Goal: Task Accomplishment & Management: Complete application form

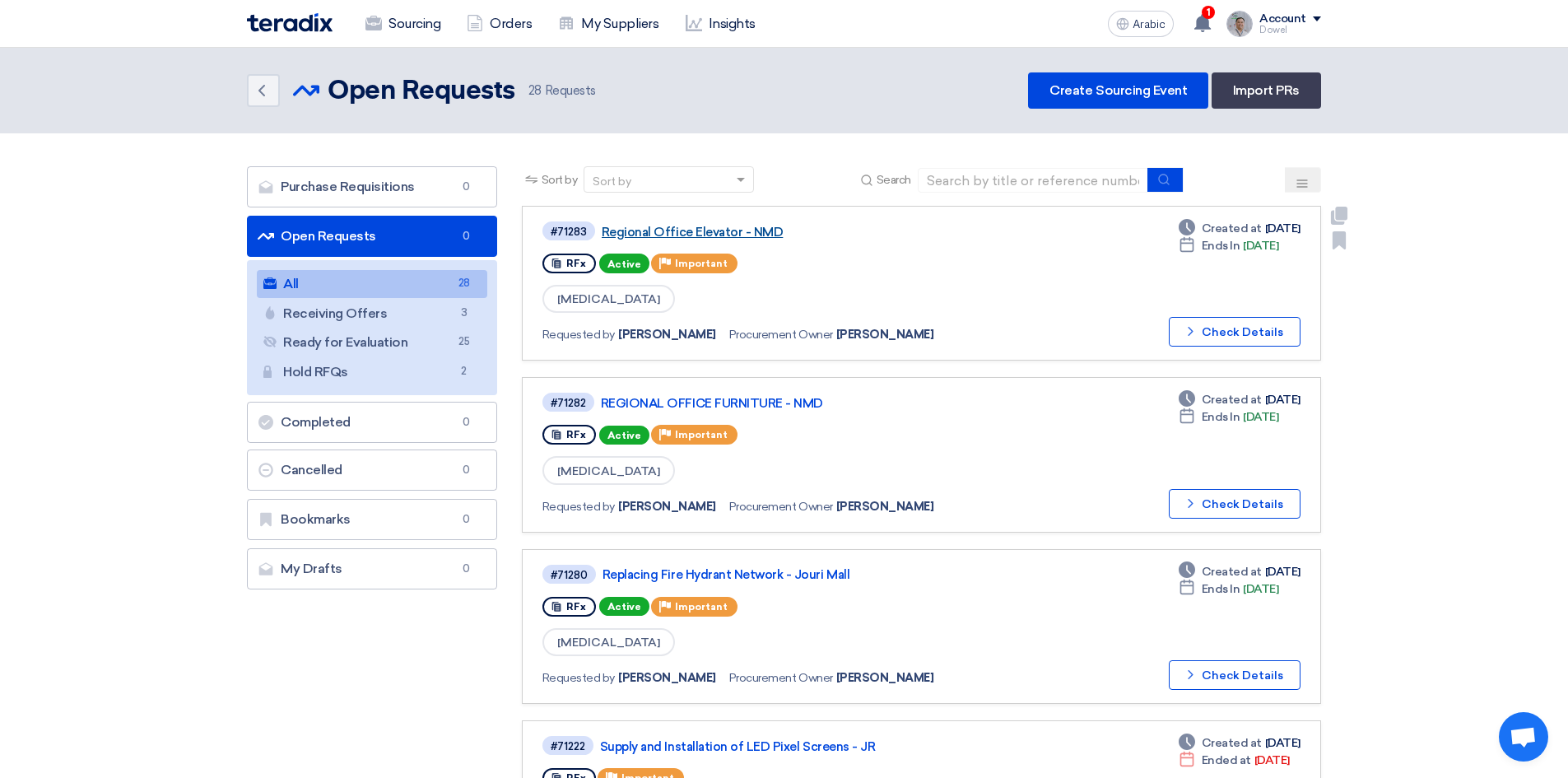
click at [700, 240] on div "#71283 Regional Office Elevator - NMD" at bounding box center [779, 231] width 474 height 22
click at [704, 231] on font "Regional Office Elevator - NMD" at bounding box center [692, 232] width 182 height 15
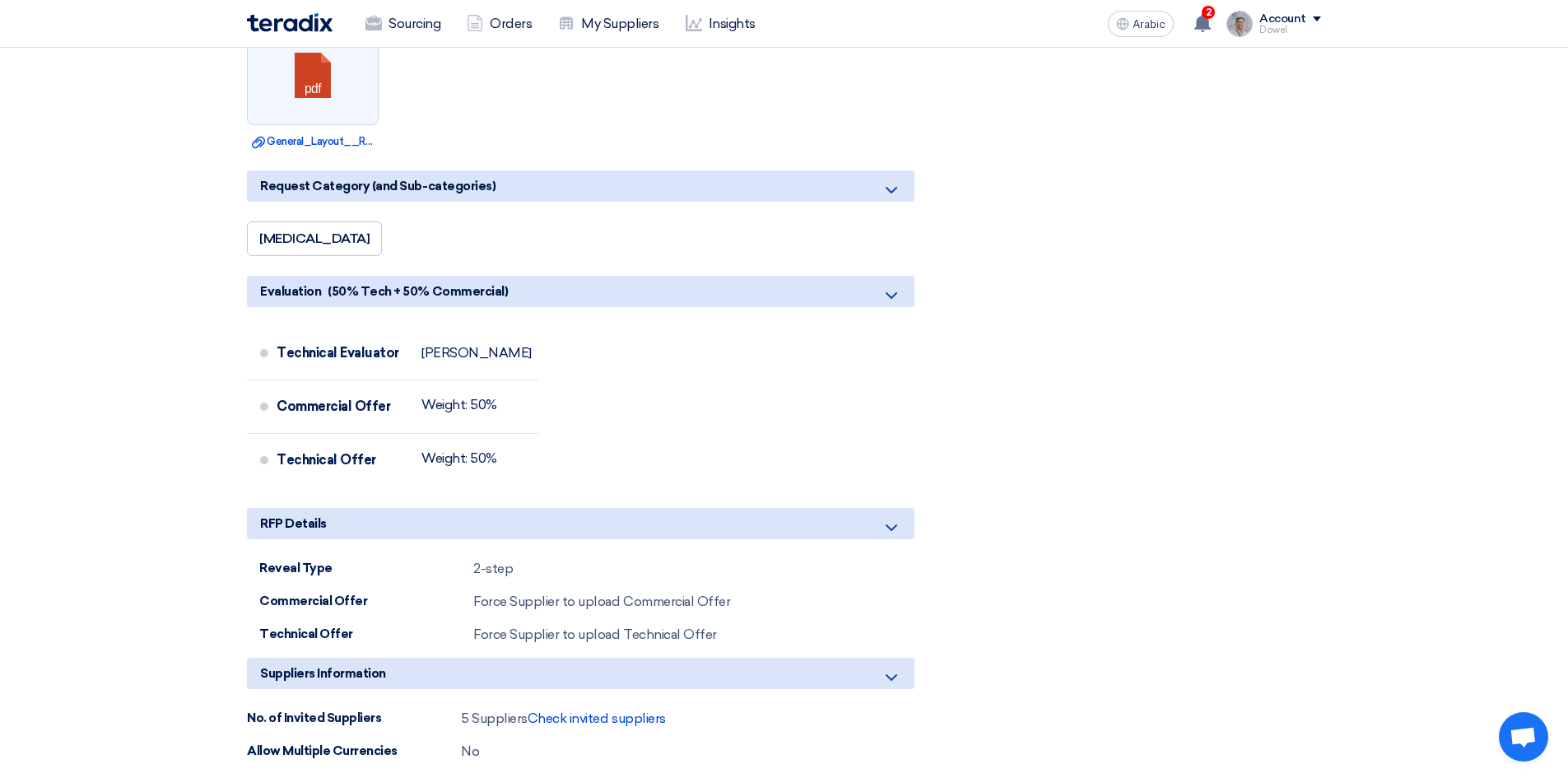
scroll to position [1399, 0]
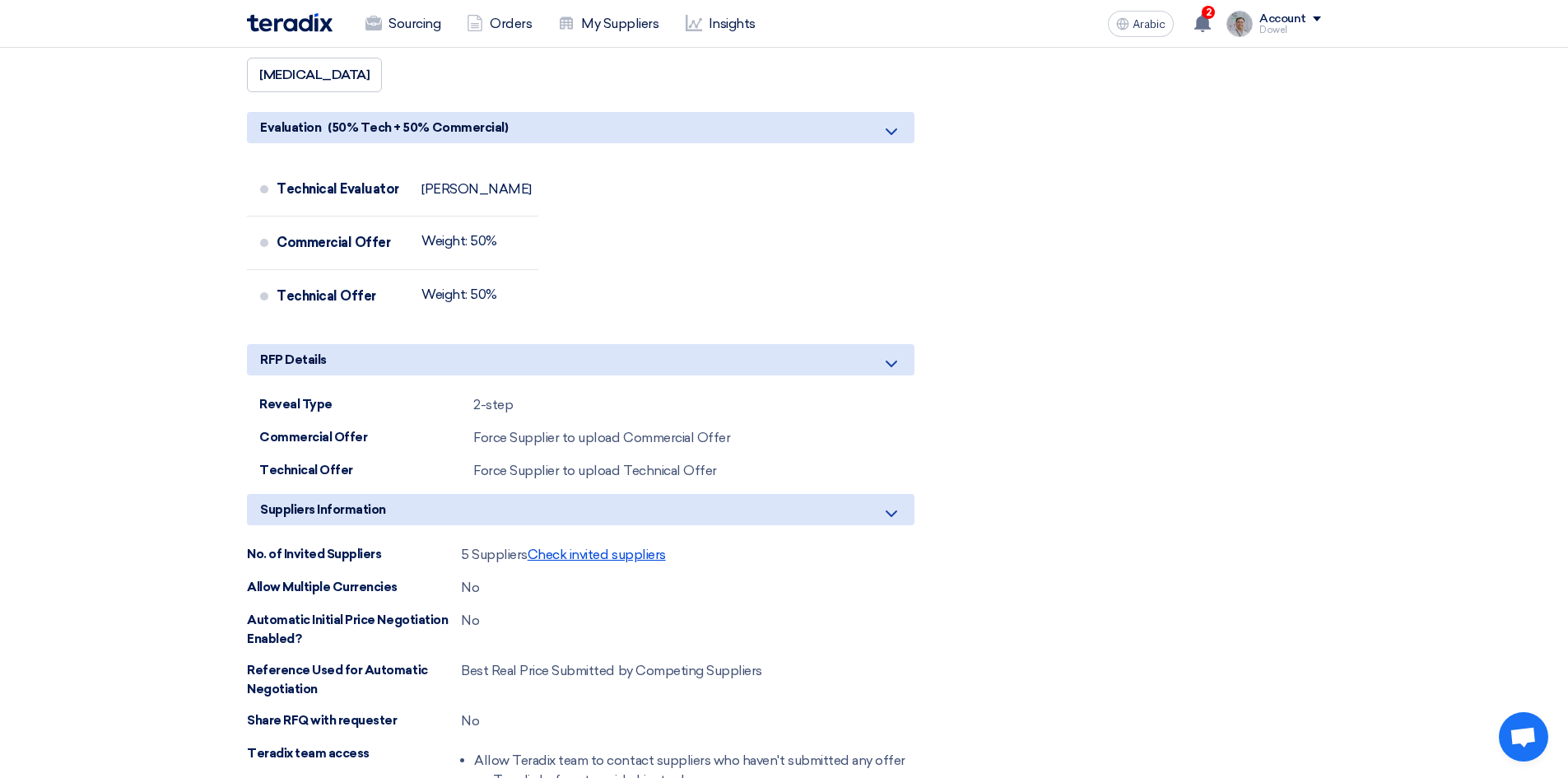
click at [602, 555] on font "Check invited suppliers" at bounding box center [597, 554] width 138 height 16
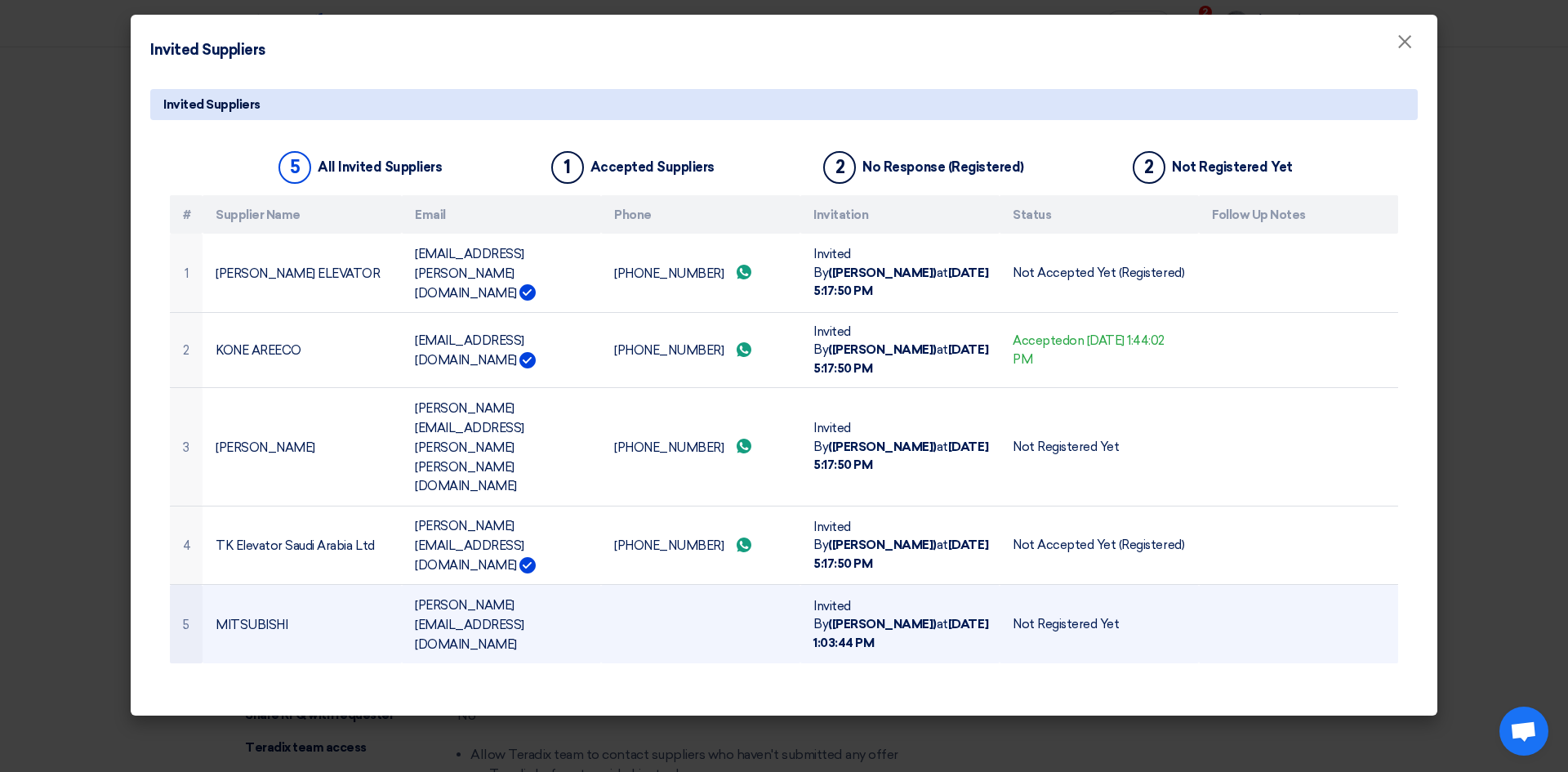
click at [510, 598] on font "[PERSON_NAME][EMAIL_ADDRESS][DOMAIN_NAME]" at bounding box center [469, 625] width 109 height 54
click at [675, 585] on td at bounding box center [700, 623] width 199 height 78
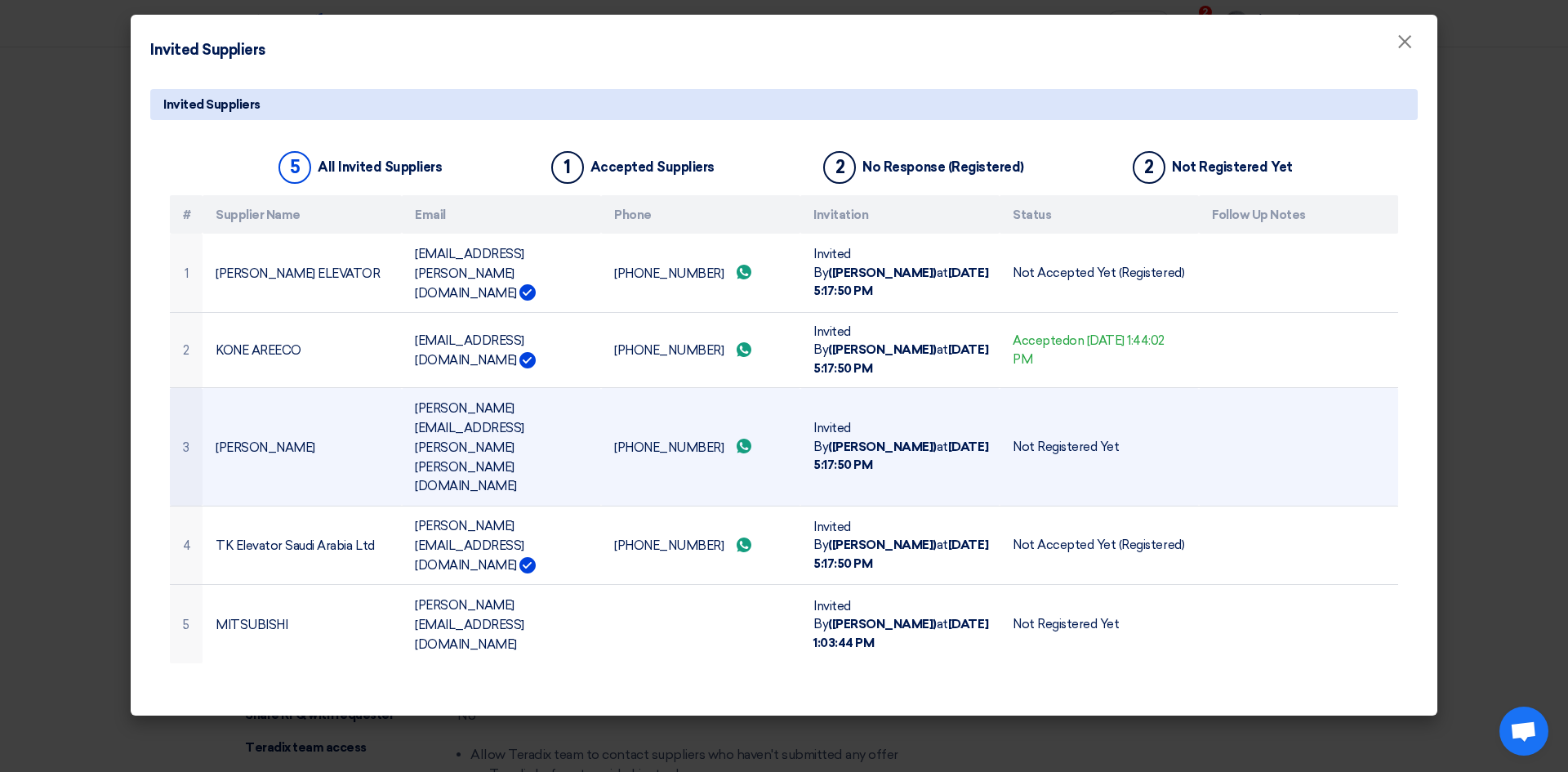
click at [525, 401] on font "[PERSON_NAME][EMAIL_ADDRESS][PERSON_NAME][PERSON_NAME][DOMAIN_NAME]" at bounding box center [469, 447] width 109 height 93
drag, startPoint x: 614, startPoint y: 377, endPoint x: 698, endPoint y: 387, distance: 84.6
click at [698, 387] on td "[PHONE_NUMBER] Send whatsApp message" at bounding box center [700, 446] width 199 height 118
click at [625, 441] on font "[PHONE_NUMBER]" at bounding box center [669, 447] width 109 height 14
drag, startPoint x: 614, startPoint y: 376, endPoint x: 698, endPoint y: 375, distance: 84.0
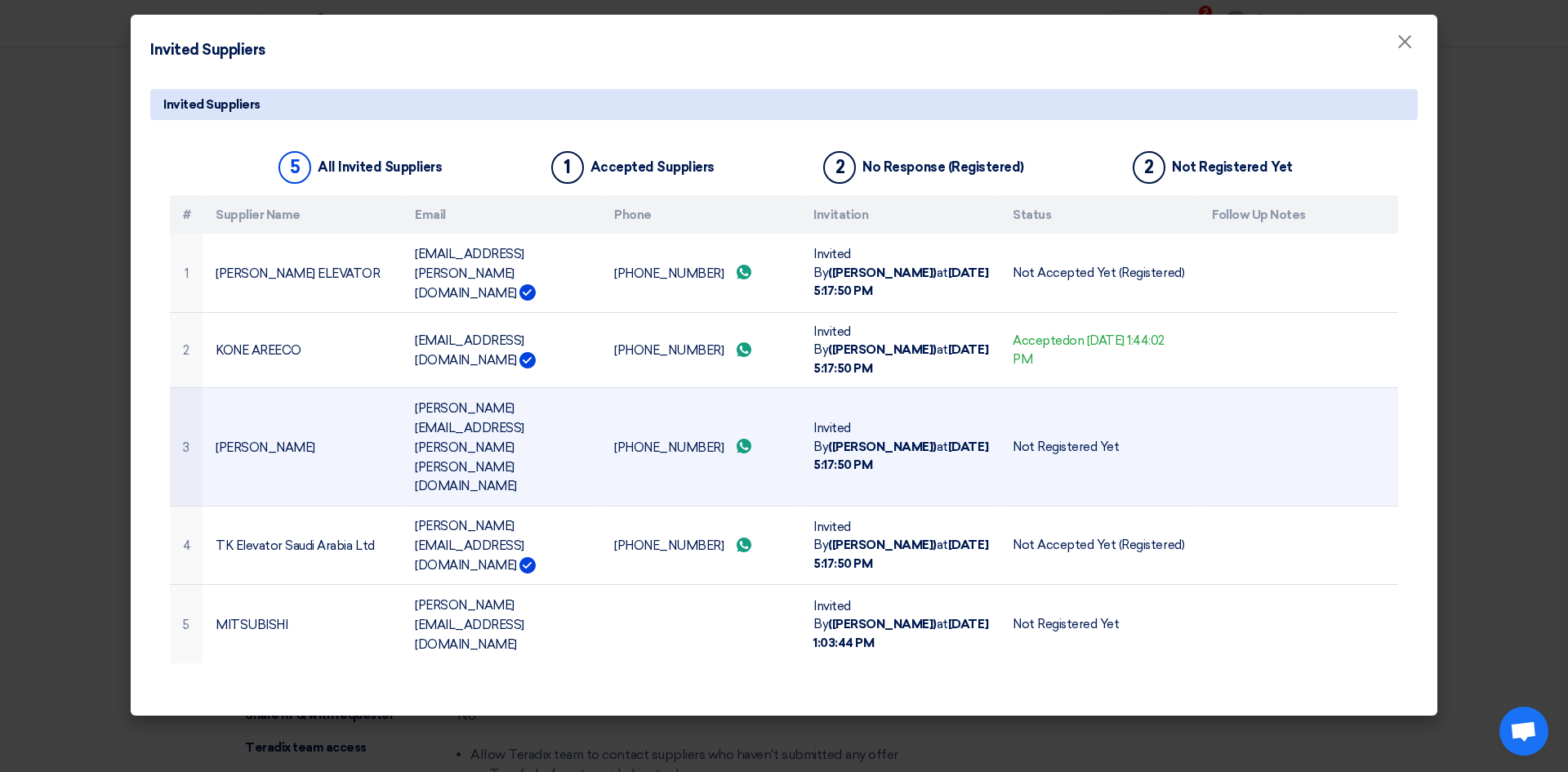
click at [698, 441] on font "[PHONE_NUMBER]" at bounding box center [669, 447] width 109 height 14
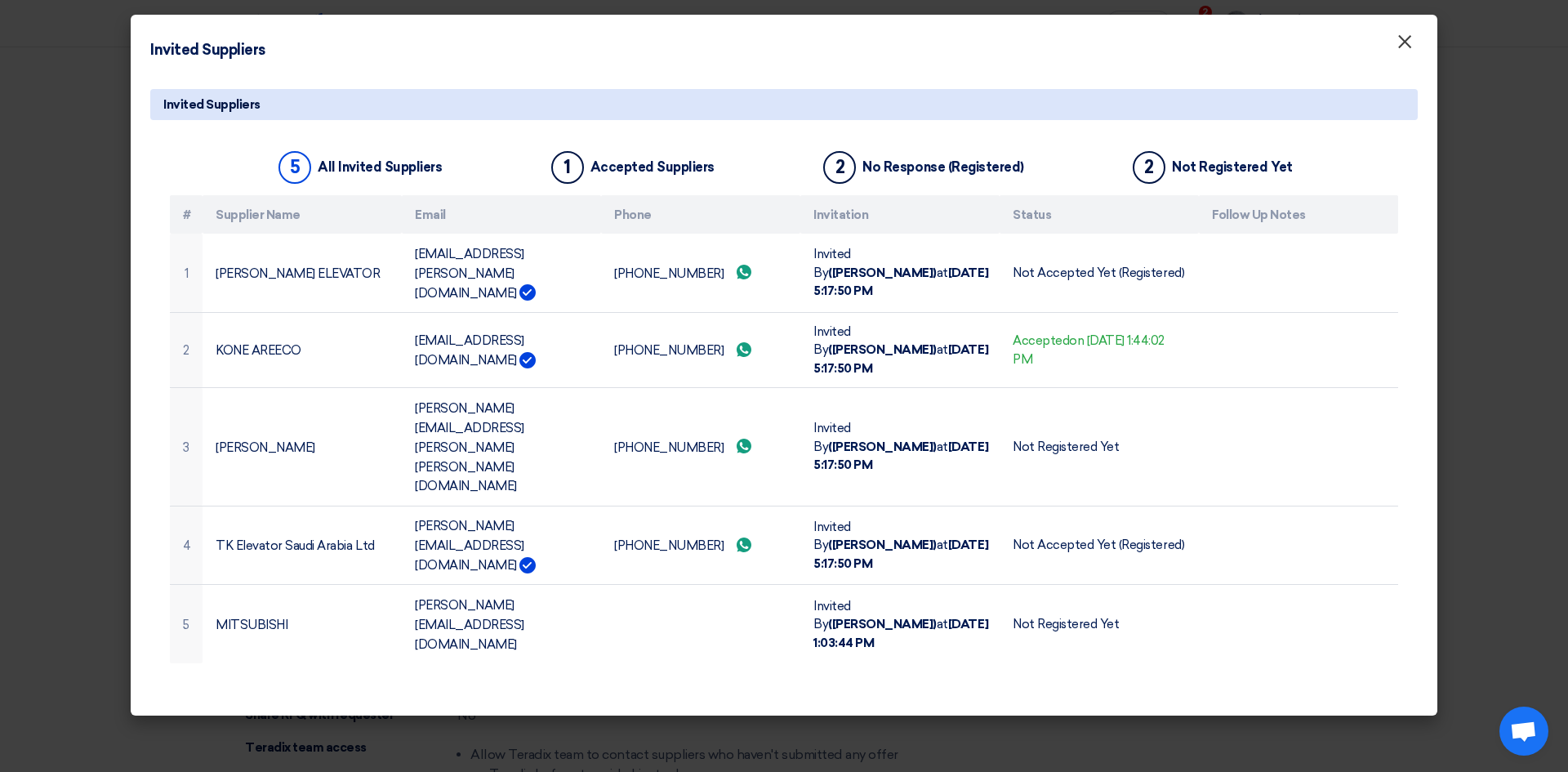
click at [1404, 53] on font "×" at bounding box center [1404, 45] width 16 height 33
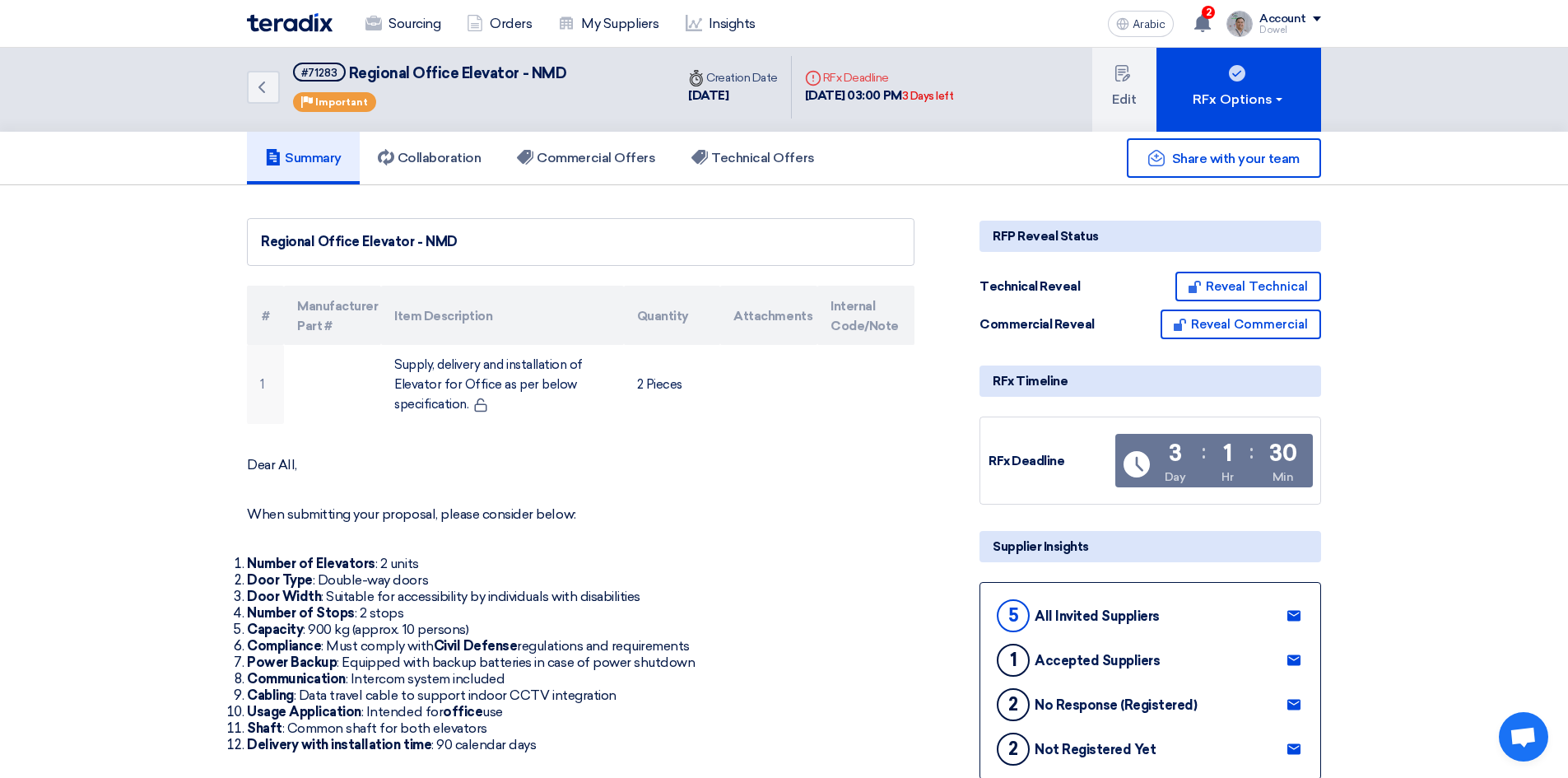
scroll to position [0, 0]
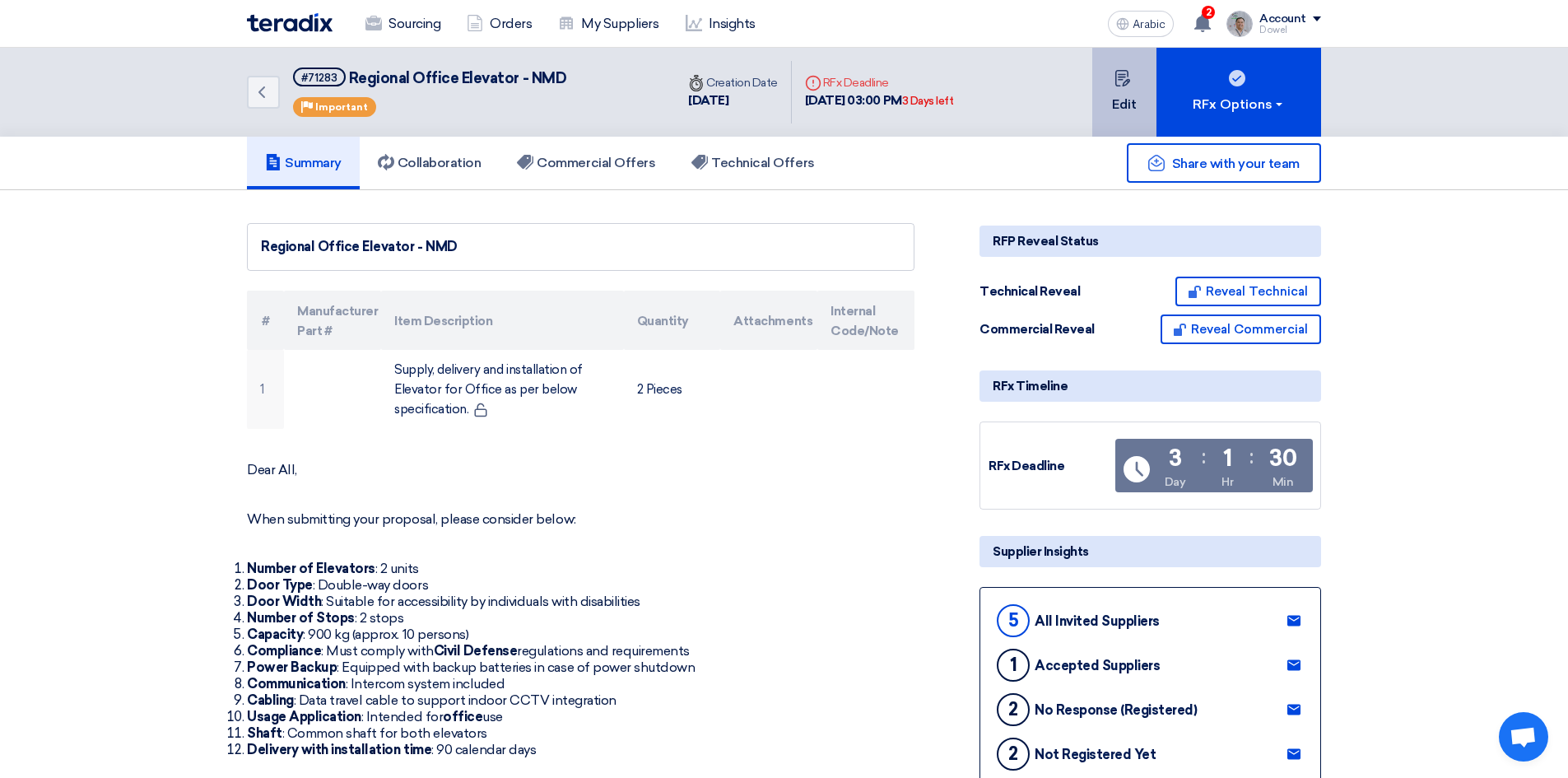
click at [1135, 81] on button "Edit" at bounding box center [1124, 92] width 64 height 89
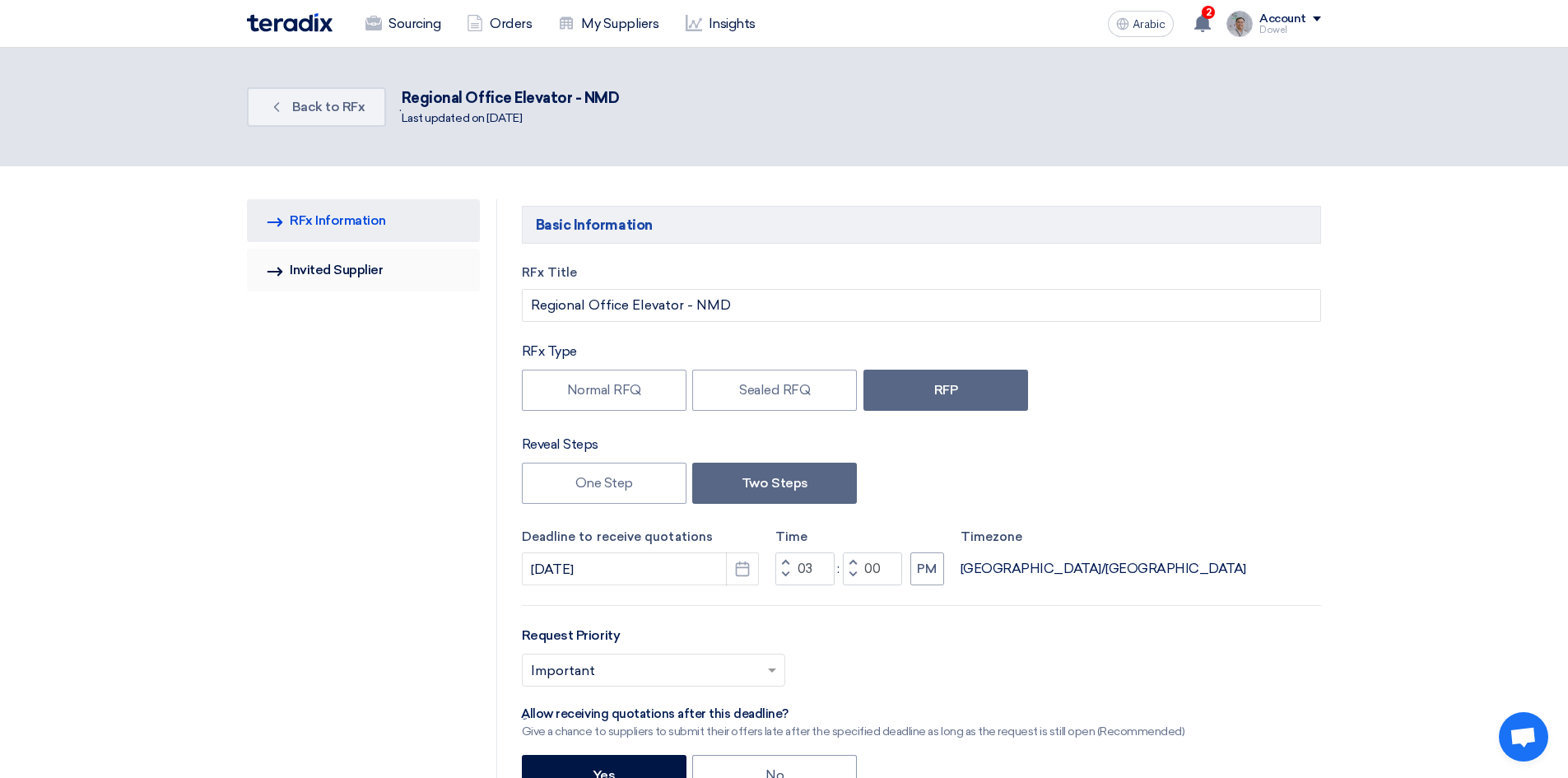
click at [361, 268] on font "Invited Supplier" at bounding box center [335, 270] width 93 height 16
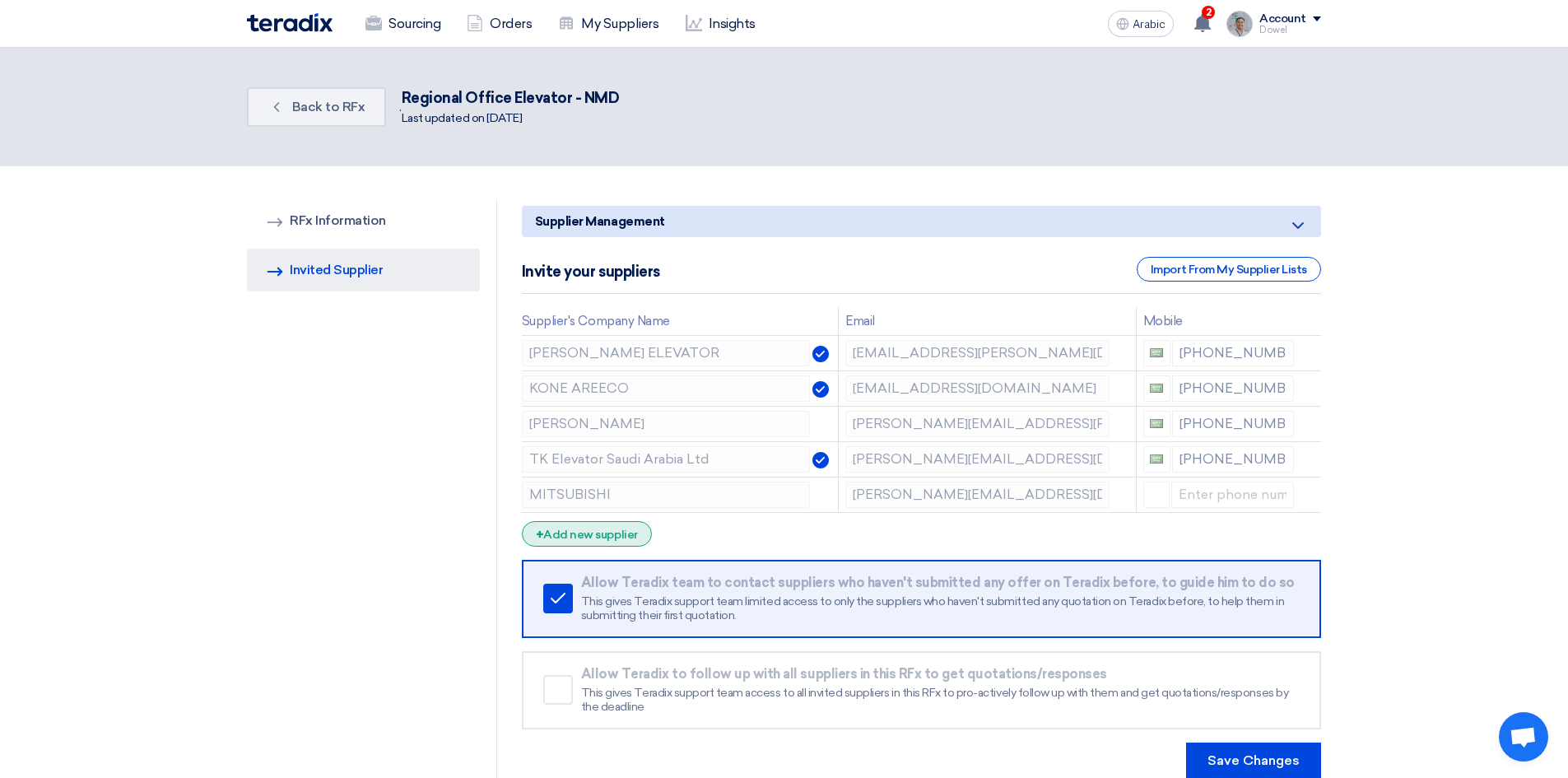
click at [604, 531] on font "Add new supplier" at bounding box center [590, 535] width 93 height 14
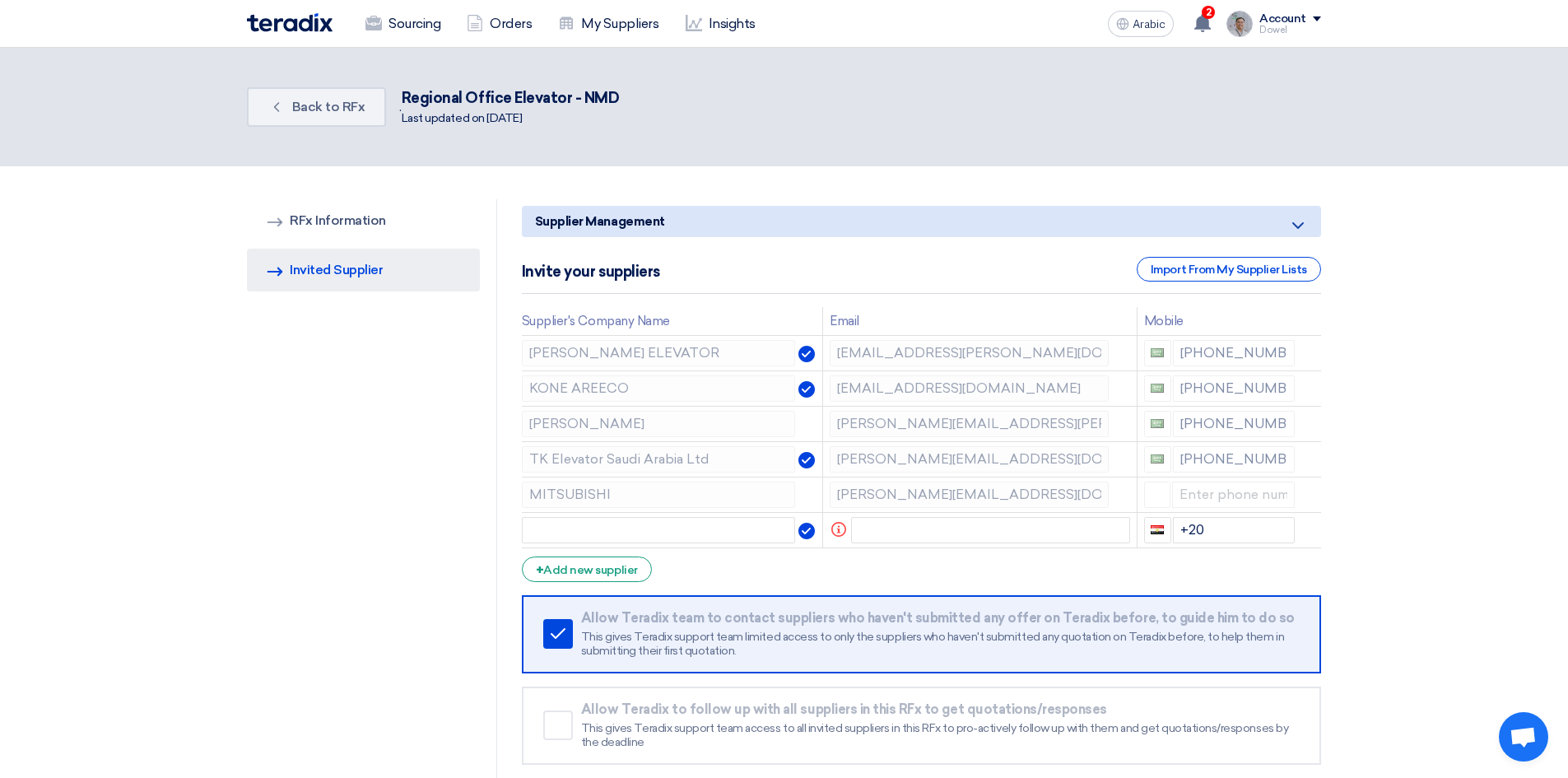
click at [510, 412] on div "Supplier Management Minimize/Maximize Category Invite your suppliers Import Fro…" at bounding box center [921, 506] width 824 height 614
click at [598, 534] on input "text" at bounding box center [658, 530] width 274 height 26
paste input "[PERSON_NAME]"
type input "[PERSON_NAME]"
click at [915, 526] on input "text" at bounding box center [990, 530] width 279 height 26
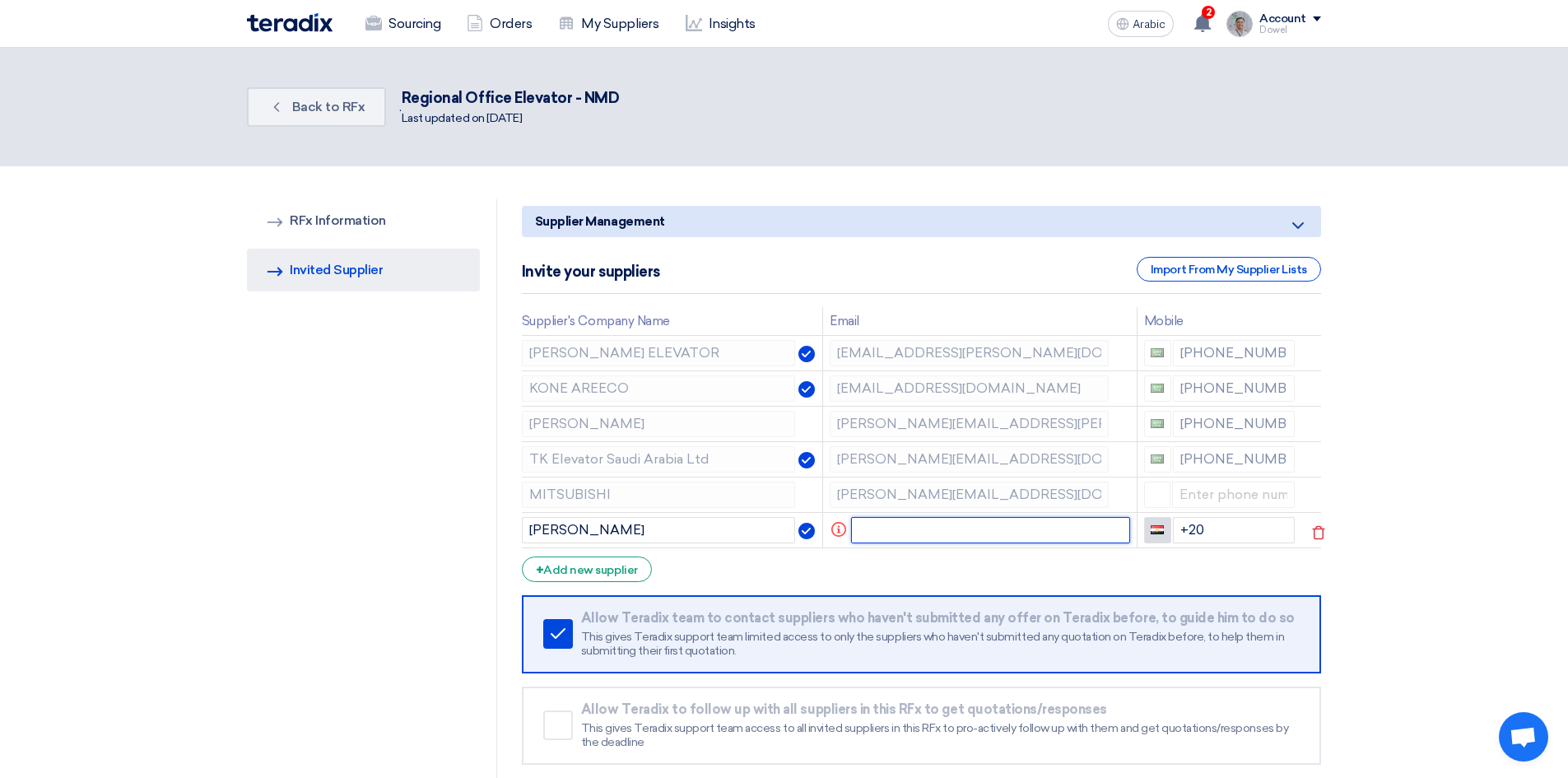
paste input "[PERSON_NAME][EMAIL_ADDRESS][PERSON_NAME][PERSON_NAME][DOMAIN_NAME]"
type input "[PERSON_NAME][EMAIL_ADDRESS][PERSON_NAME][PERSON_NAME][DOMAIN_NAME]"
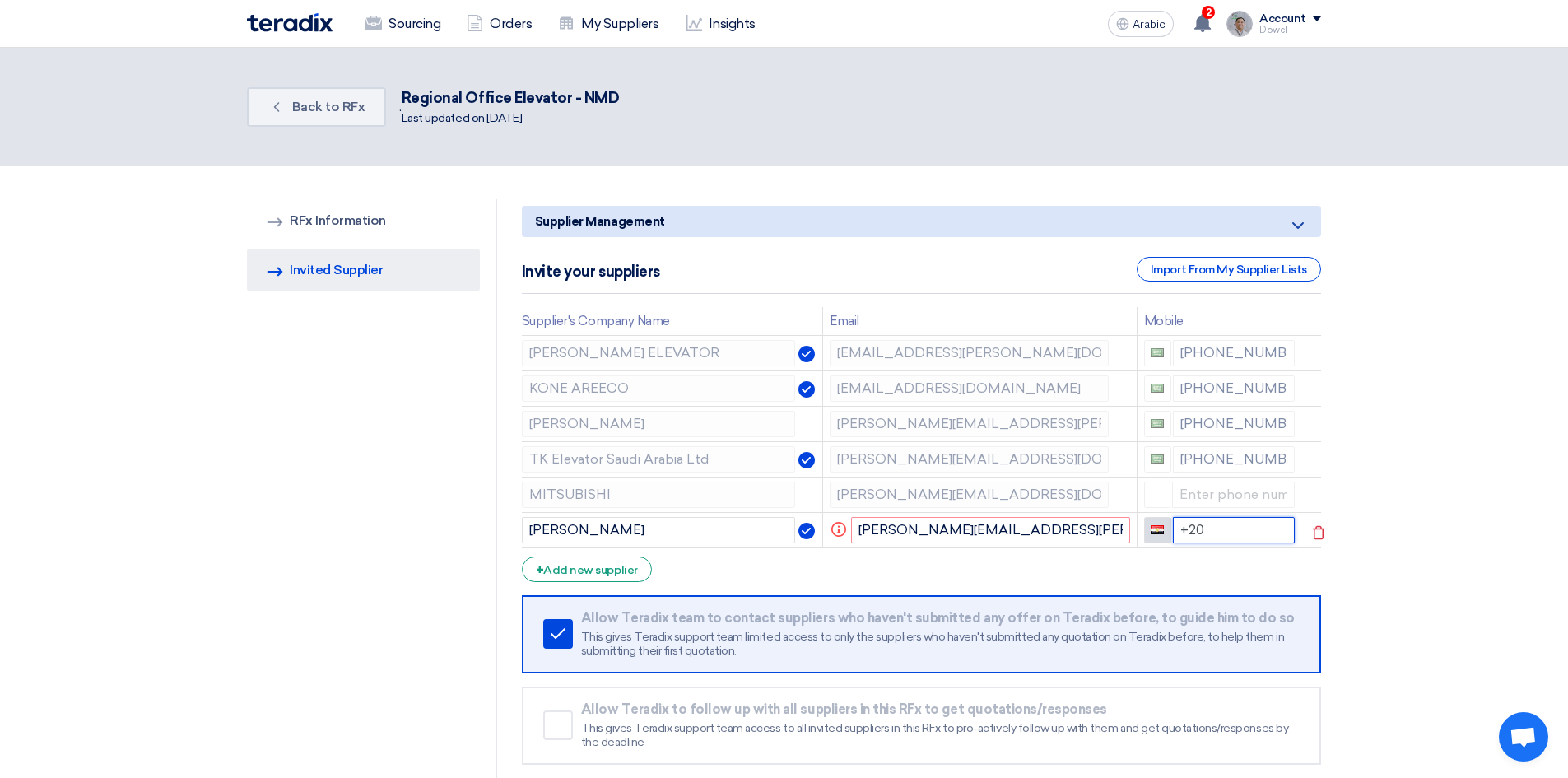
drag, startPoint x: 1213, startPoint y: 533, endPoint x: 1156, endPoint y: 534, distance: 57.0
click at [1156, 534] on div "+20" at bounding box center [1220, 530] width 152 height 26
type input "[PHONE_NUMBER]"
click at [1321, 424] on use at bounding box center [1319, 426] width 13 height 14
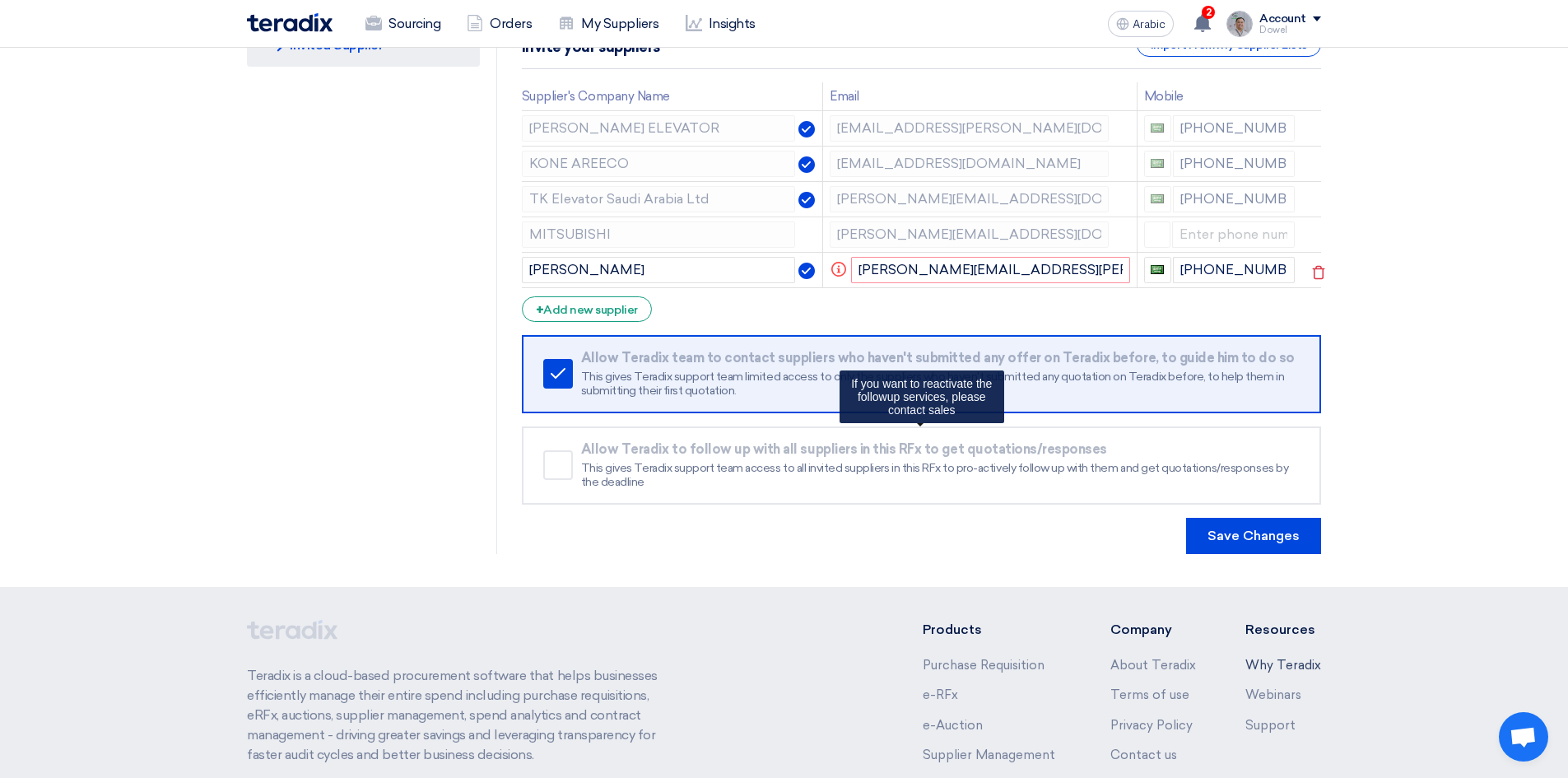
scroll to position [247, 0]
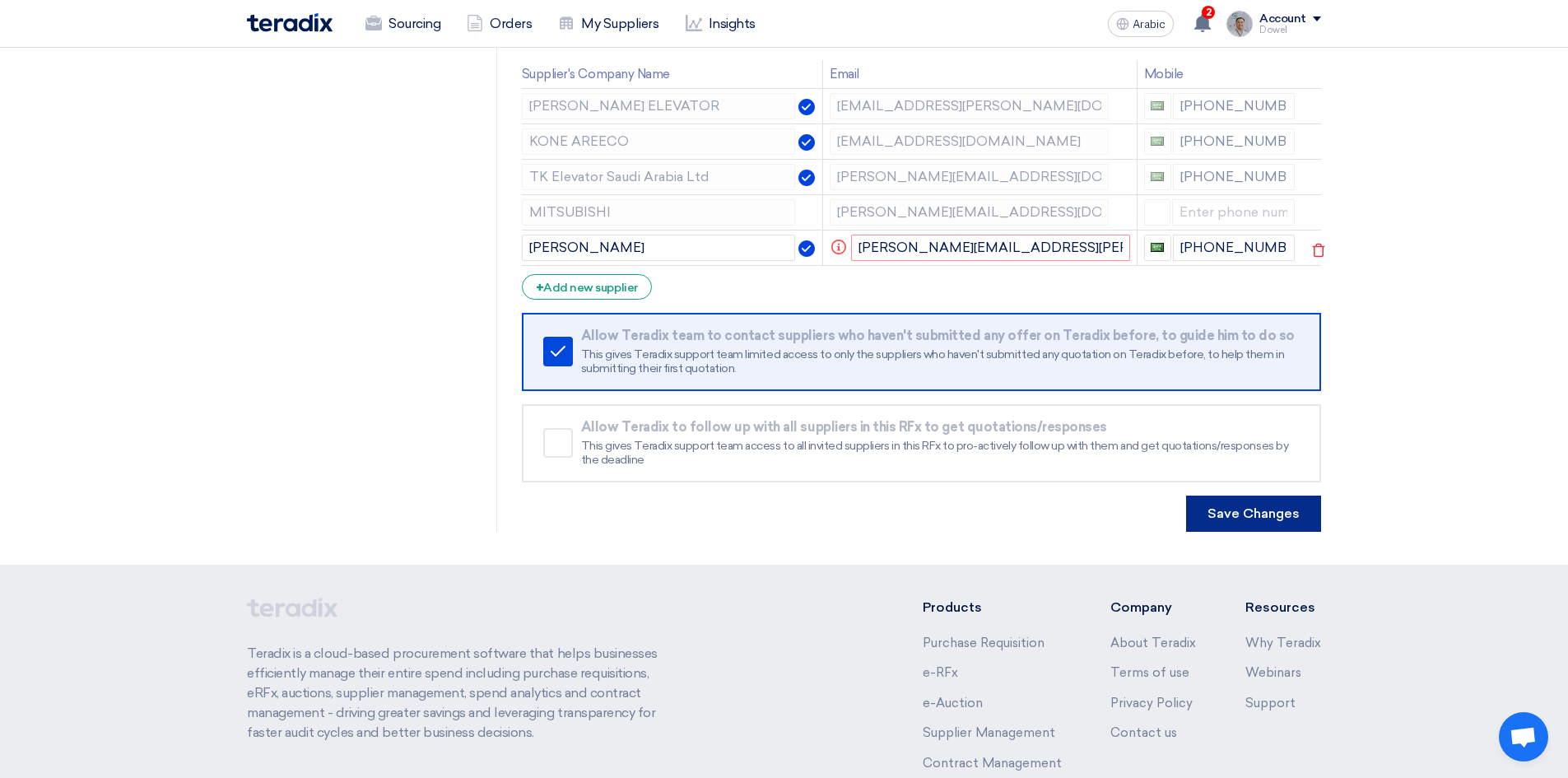
click at [1252, 518] on font "Save Changes" at bounding box center [1253, 513] width 93 height 16
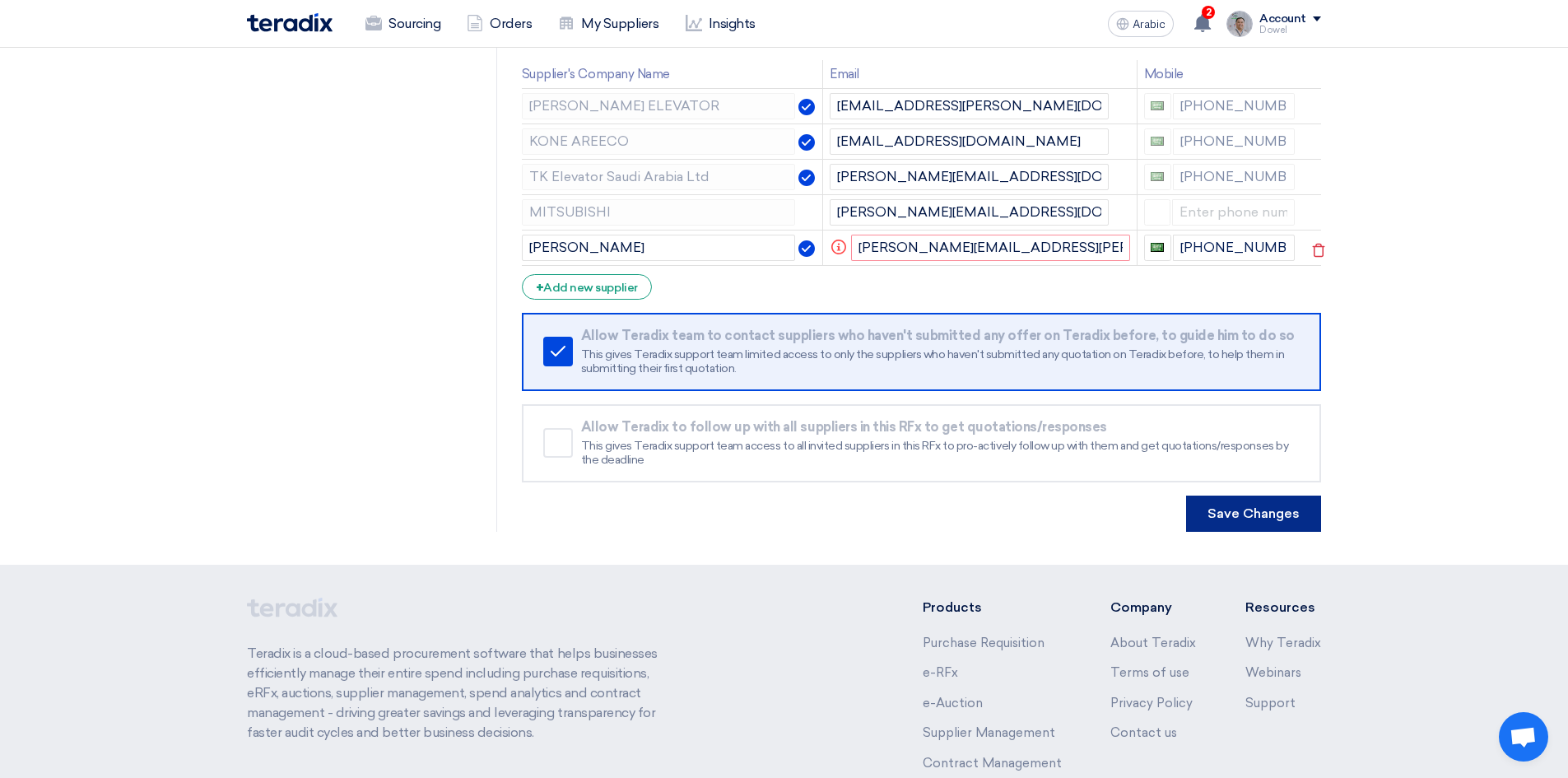
click at [1251, 518] on font "Save Changes" at bounding box center [1253, 513] width 93 height 16
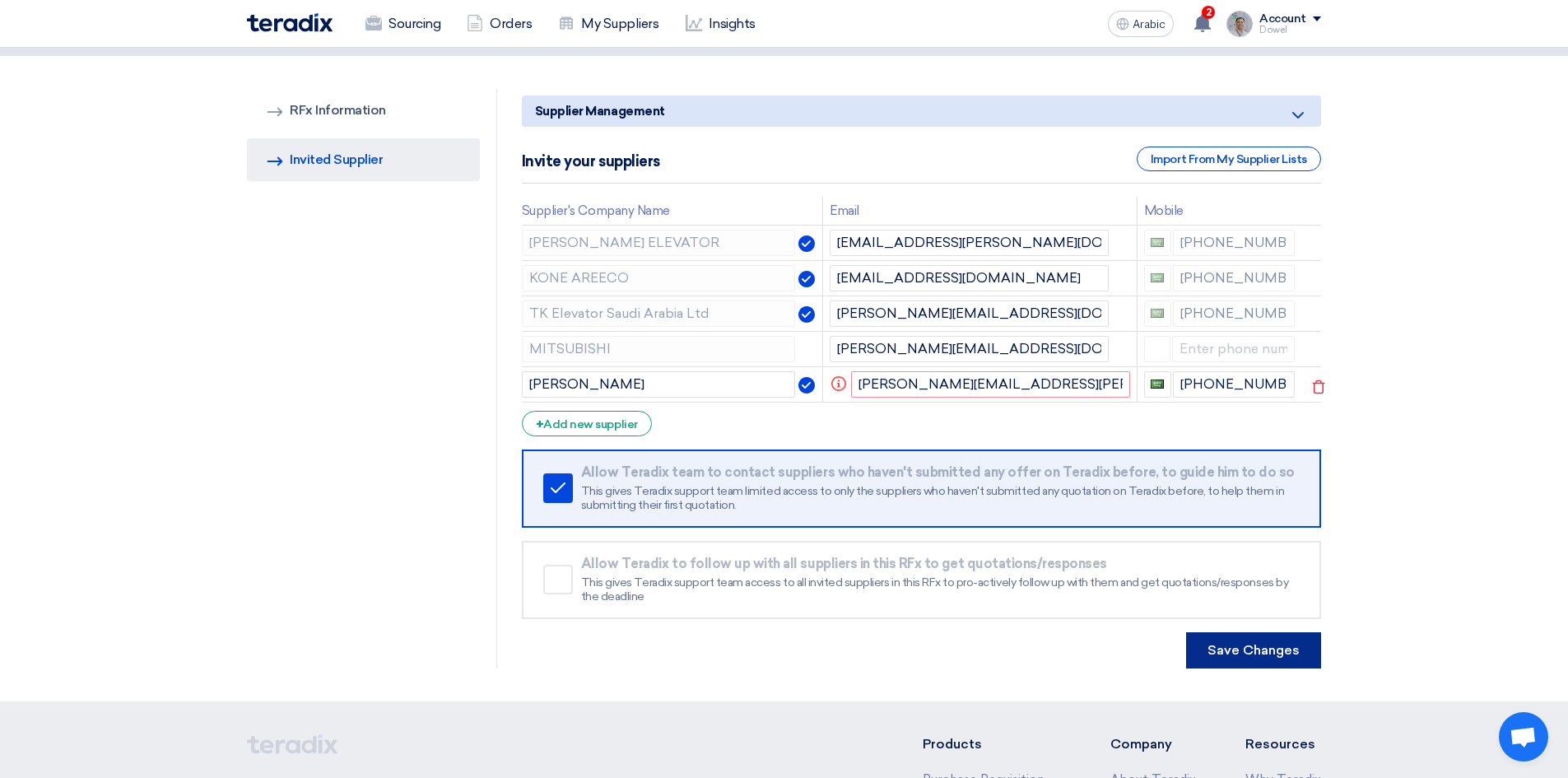
scroll to position [83, 0]
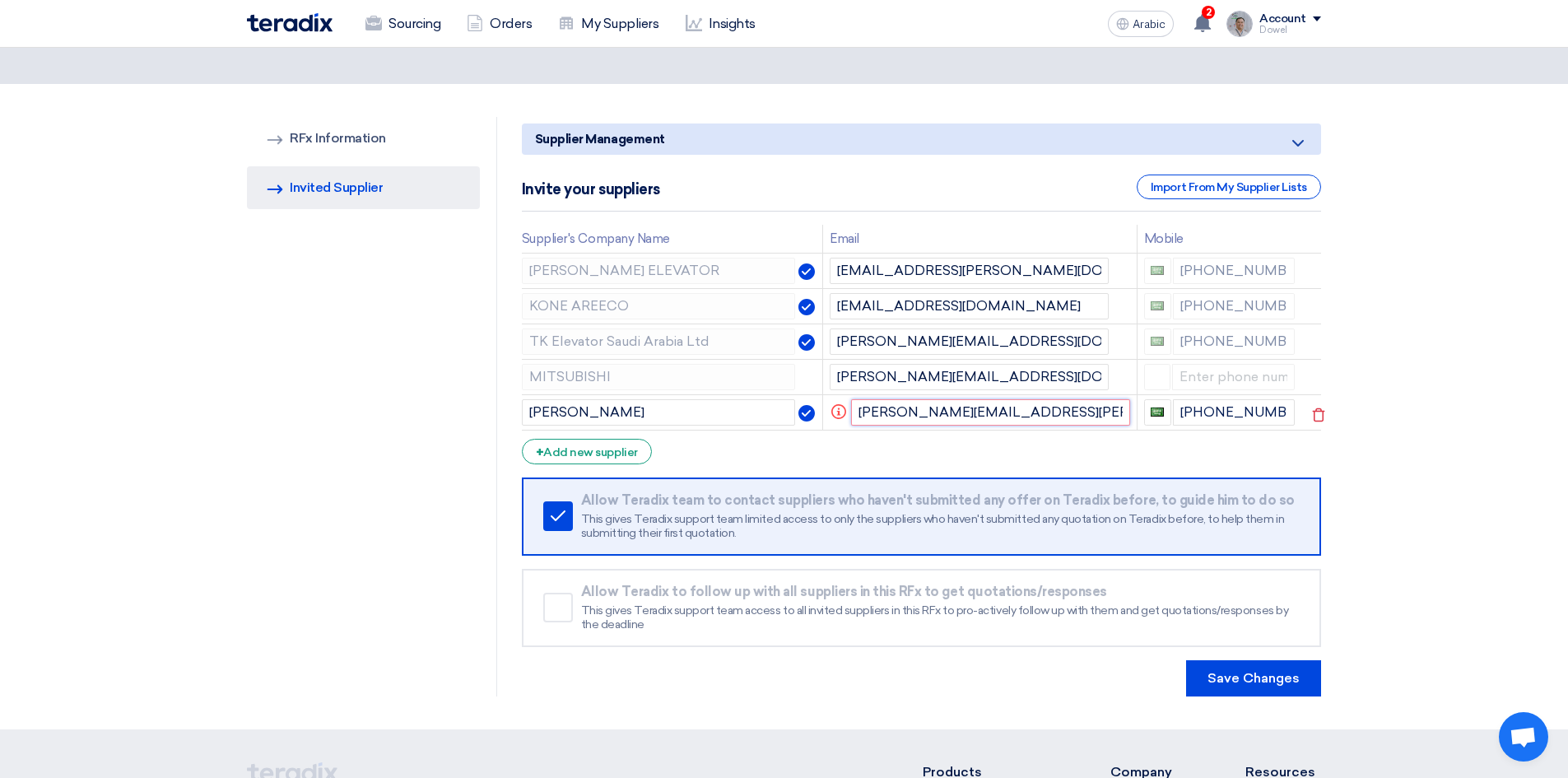
drag, startPoint x: 1020, startPoint y: 417, endPoint x: 837, endPoint y: 423, distance: 183.1
click at [837, 423] on td "Info [PERSON_NAME][EMAIL_ADDRESS][PERSON_NAME][PERSON_NAME][DOMAIN_NAME]" at bounding box center [980, 412] width 315 height 35
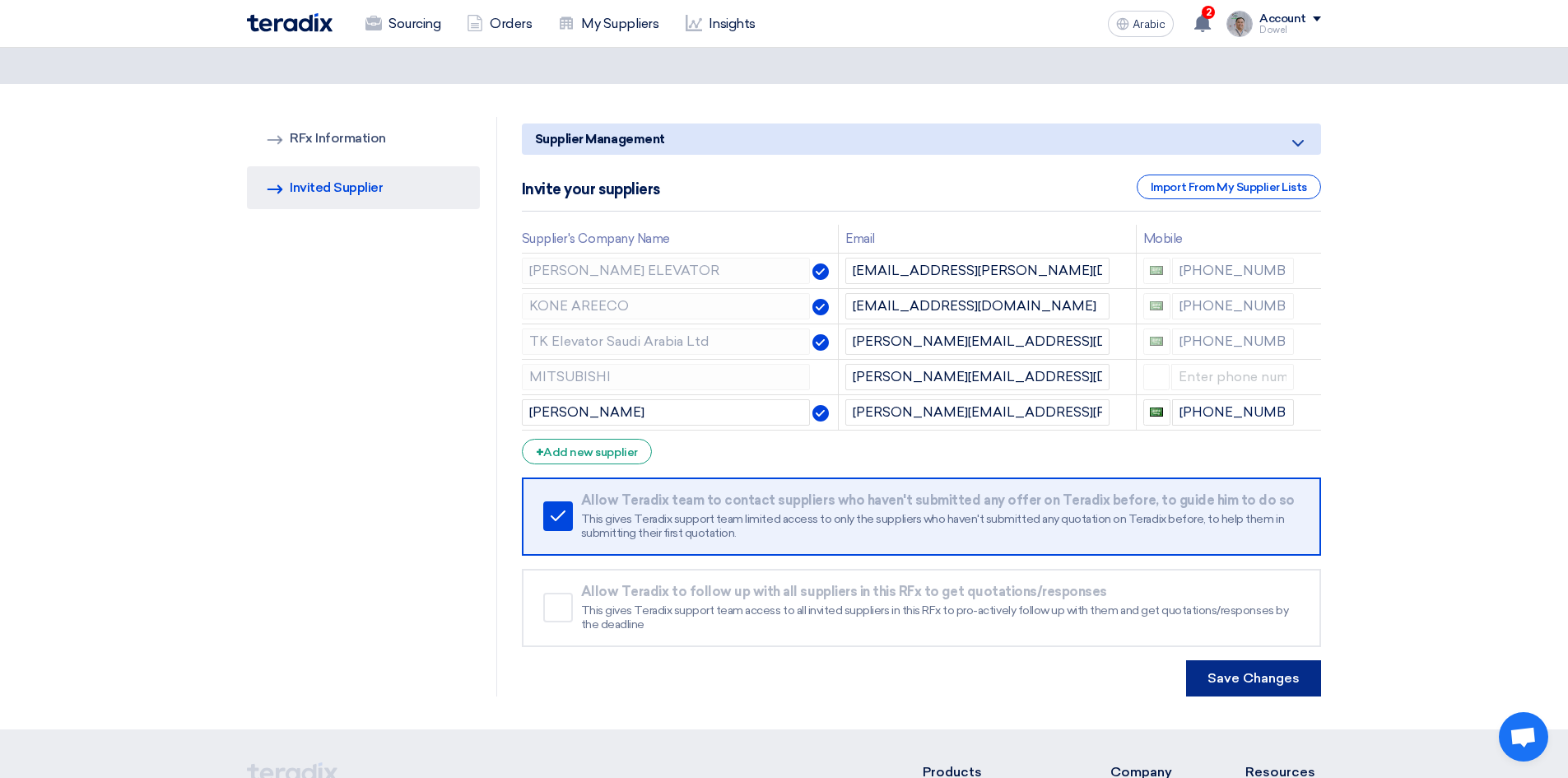
click at [1251, 674] on font "Save Changes" at bounding box center [1253, 678] width 93 height 16
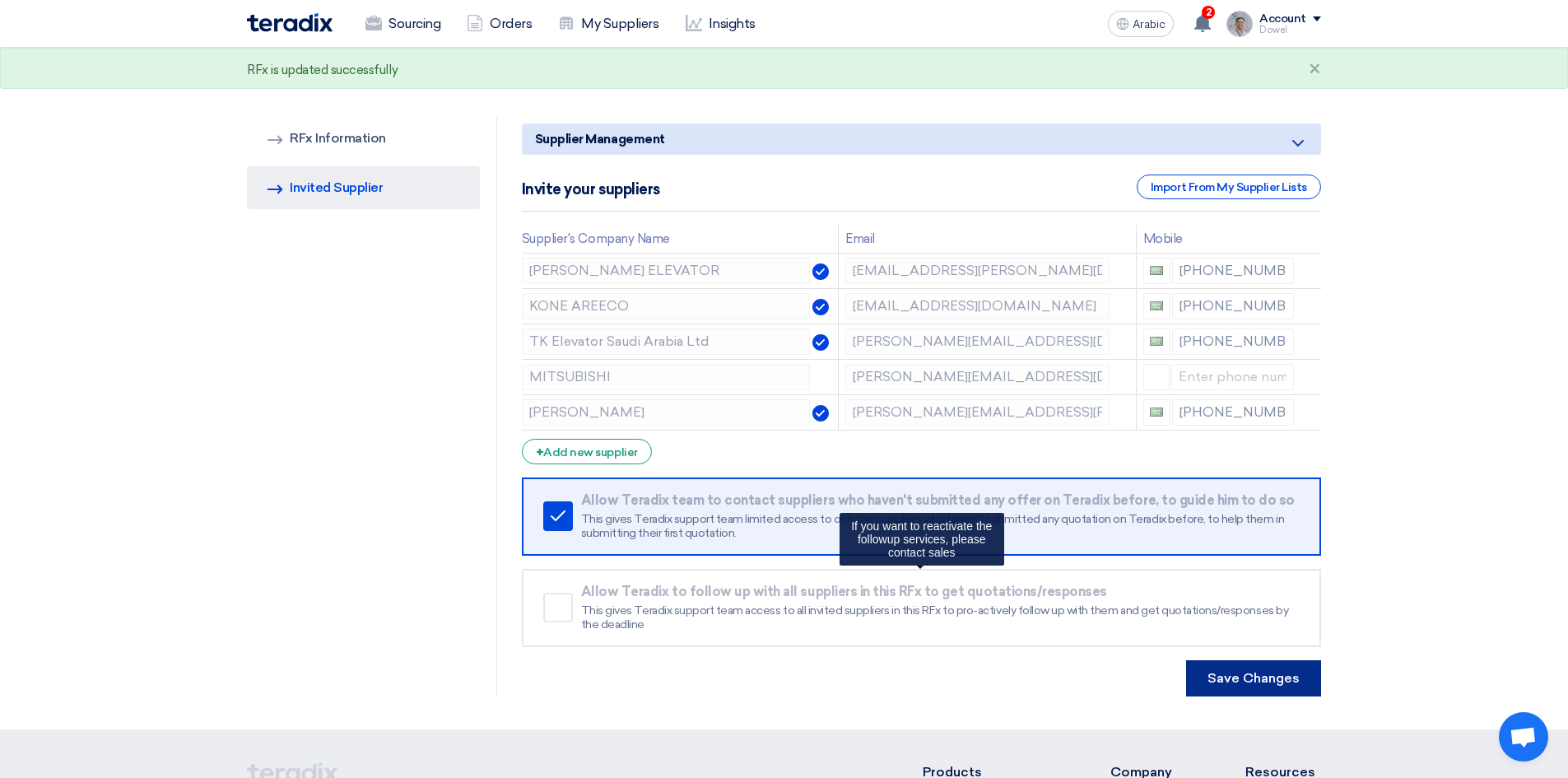
scroll to position [0, 0]
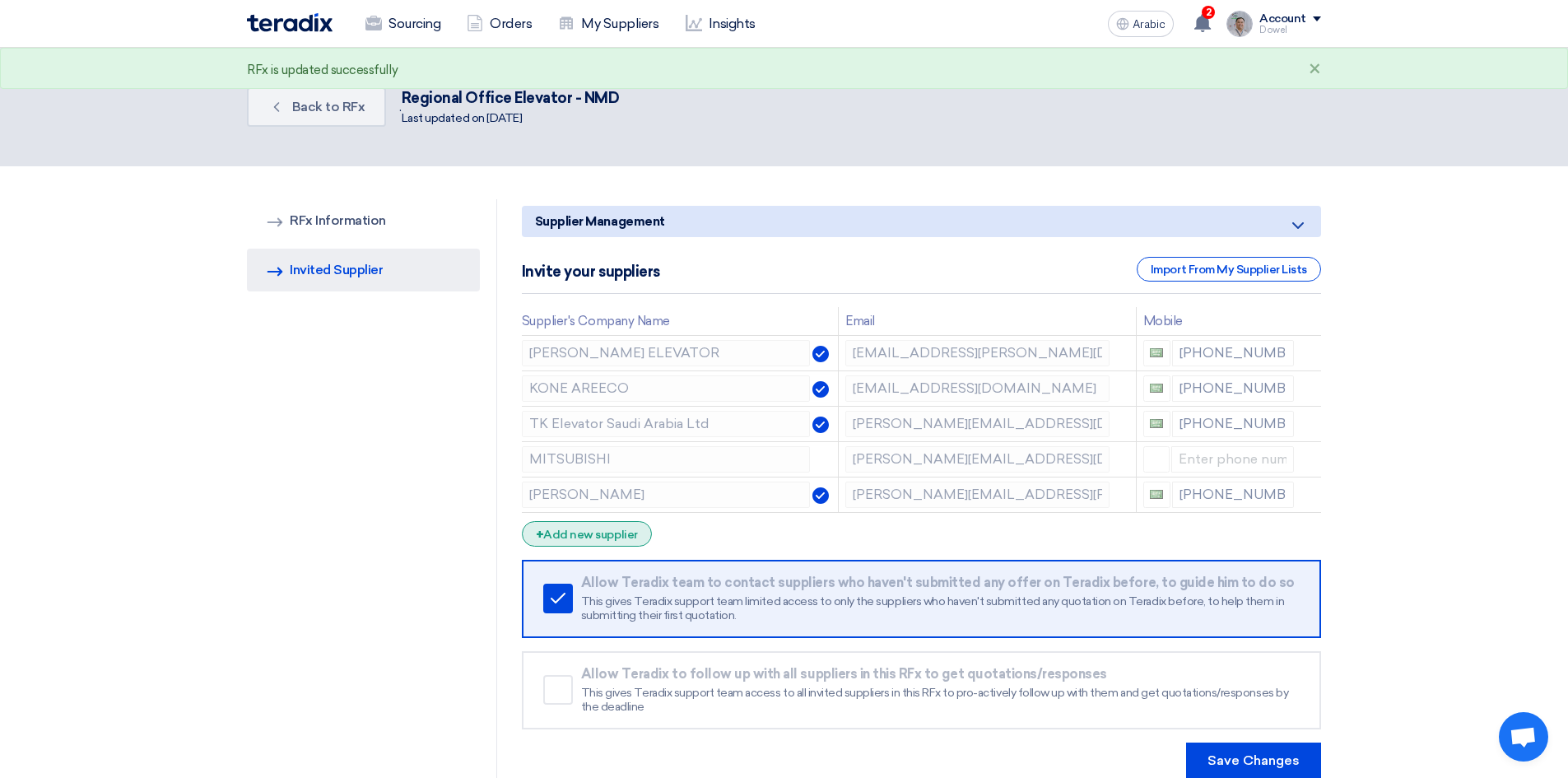
click at [593, 536] on font "Add new supplier" at bounding box center [590, 535] width 93 height 14
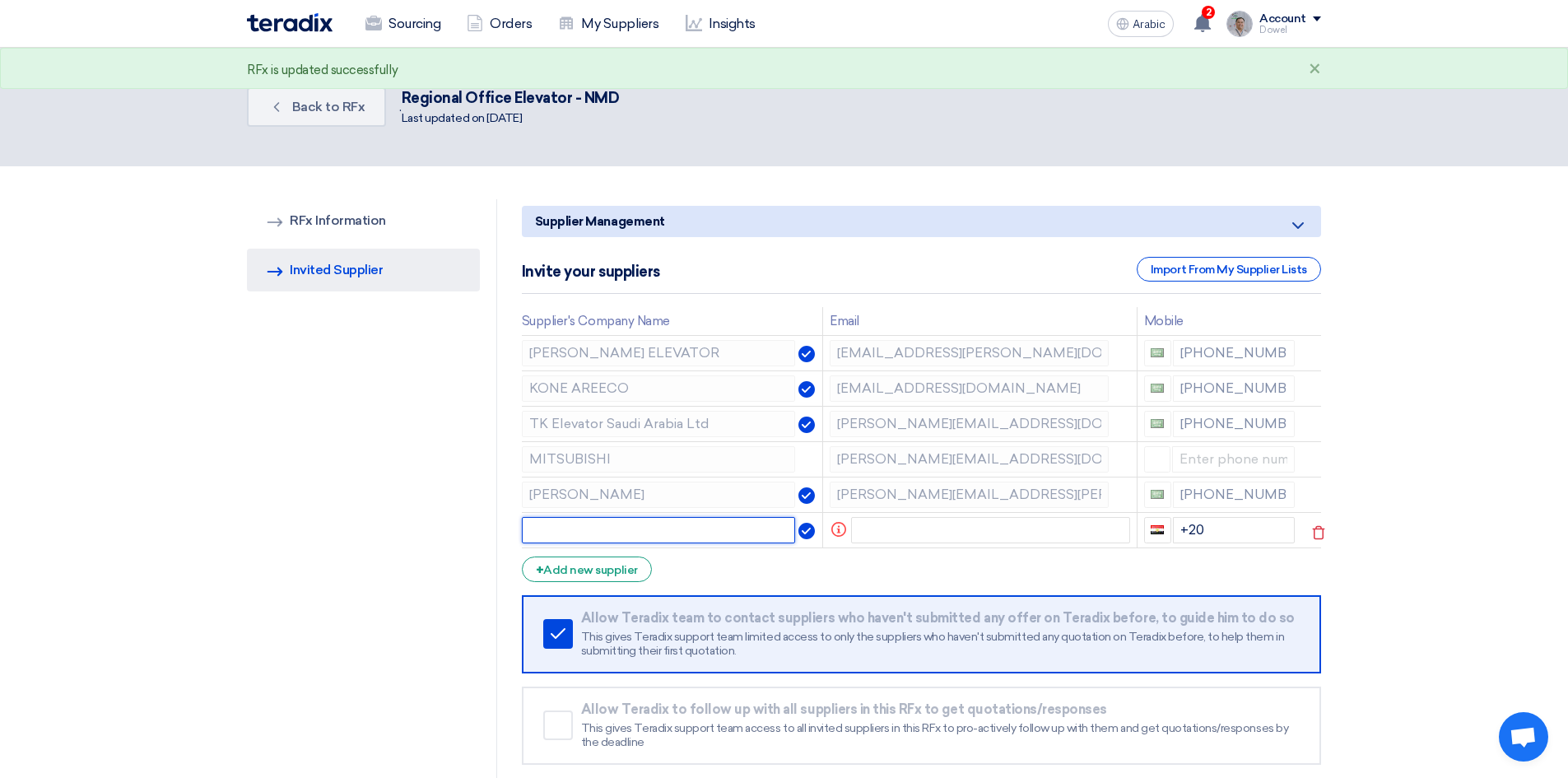
click at [568, 529] on input "text" at bounding box center [658, 530] width 274 height 26
paste input "MITSUBISHI"
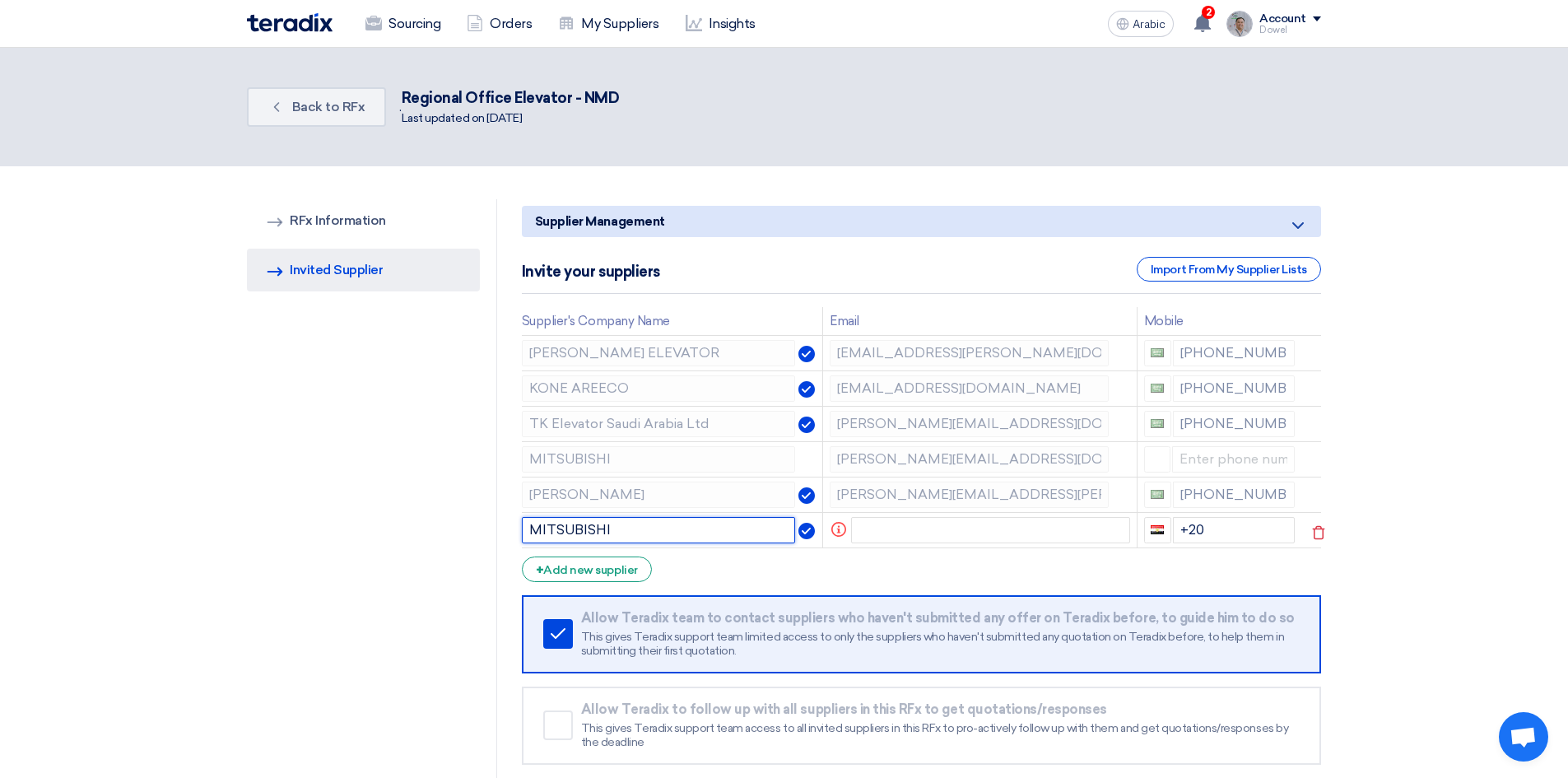
type input "MITSUBISHI"
click at [1045, 481] on tbody "[PERSON_NAME] ELEVATOR [PERSON_NAME][EMAIL_ADDRESS][PERSON_NAME][DOMAIN_NAME] […" at bounding box center [921, 441] width 800 height 212
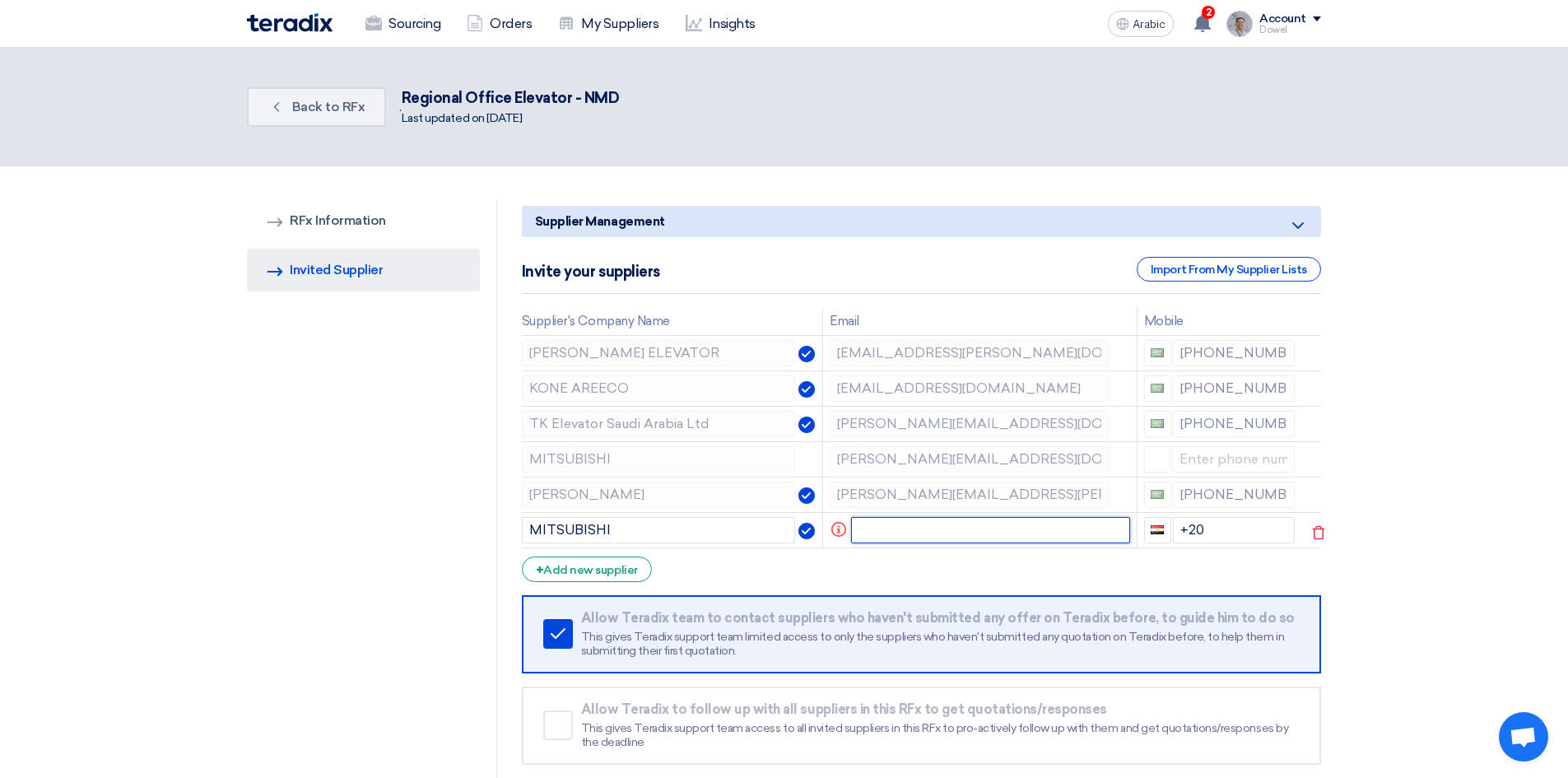
click at [882, 533] on input "text" at bounding box center [990, 530] width 279 height 26
paste input "[PERSON_NAME][EMAIL_ADDRESS][DOMAIN_NAME]"
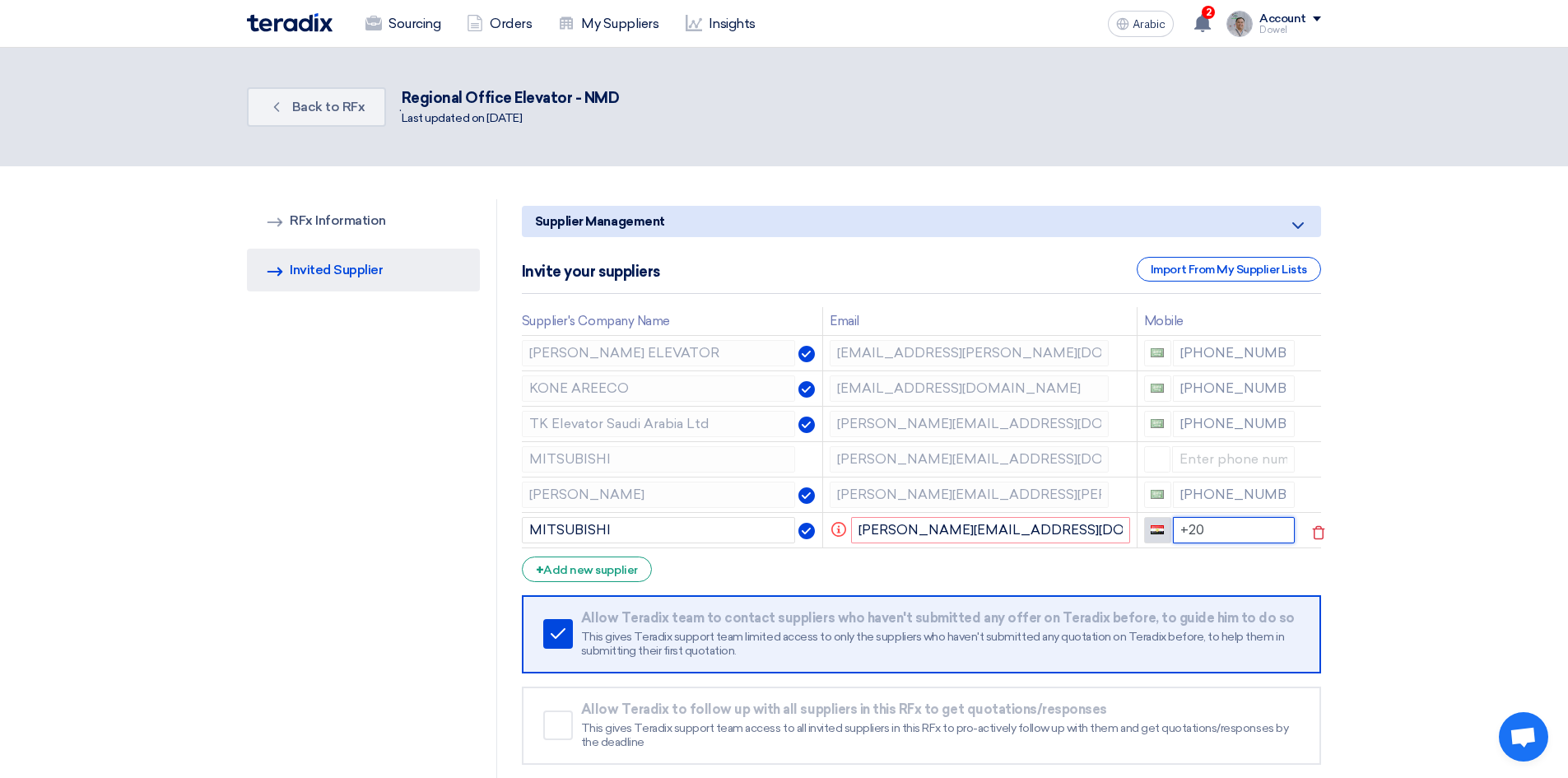
drag, startPoint x: 1226, startPoint y: 534, endPoint x: 1151, endPoint y: 523, distance: 75.8
click at [1151, 523] on div "+20" at bounding box center [1220, 530] width 152 height 26
drag, startPoint x: 1076, startPoint y: 526, endPoint x: 795, endPoint y: 526, distance: 281.0
click at [795, 526] on tr "MITSUBISHI Info [PERSON_NAME][EMAIL_ADDRESS][DOMAIN_NAME] +20" at bounding box center [921, 530] width 800 height 35
paste input "khan.sabir"
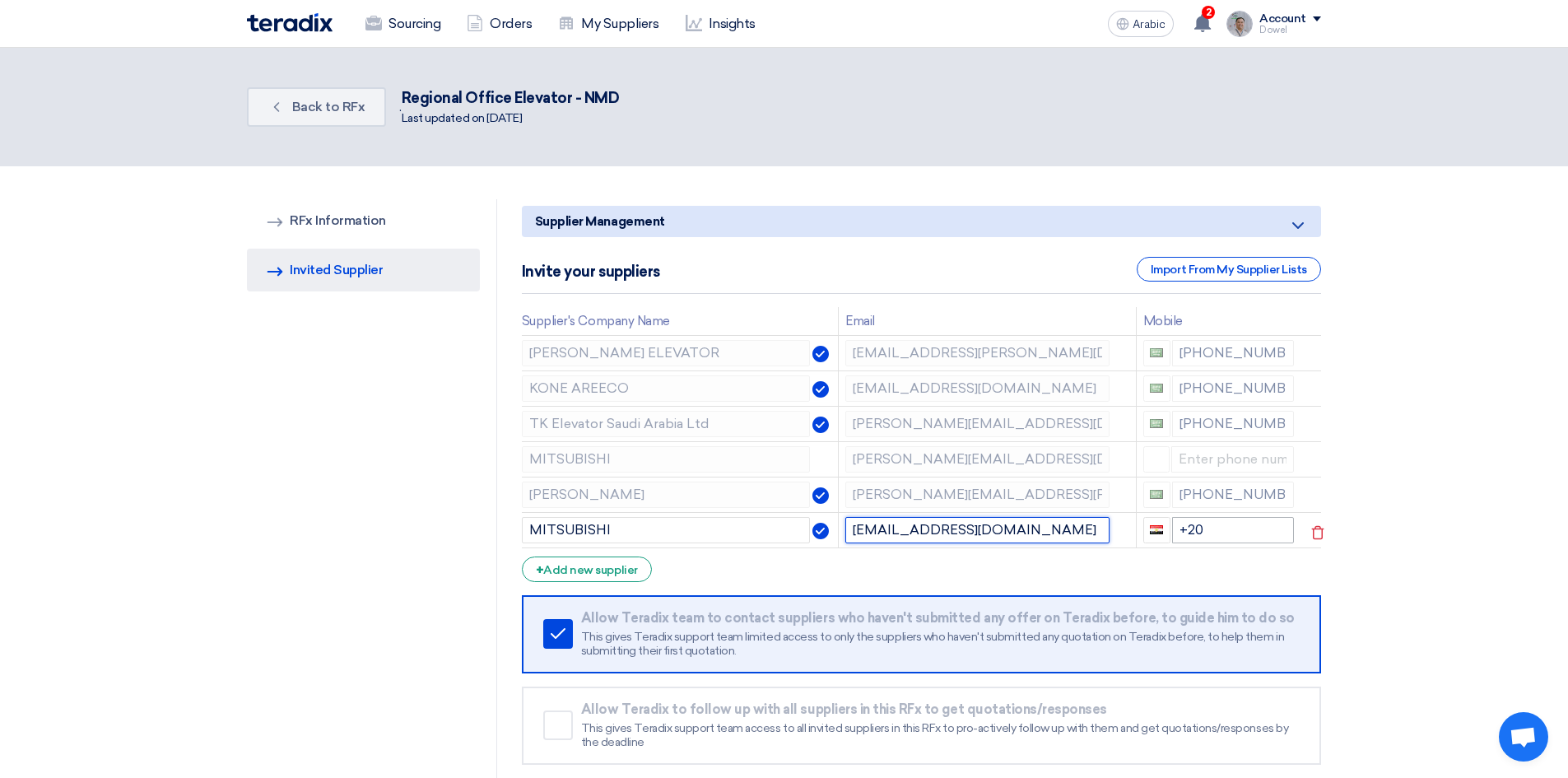
type input "[EMAIL_ADDRESS][DOMAIN_NAME]"
drag, startPoint x: 1213, startPoint y: 528, endPoint x: 1170, endPoint y: 529, distance: 43.0
click at [1172, 529] on input "+20" at bounding box center [1233, 530] width 123 height 26
type input "[PHONE_NUMBER]"
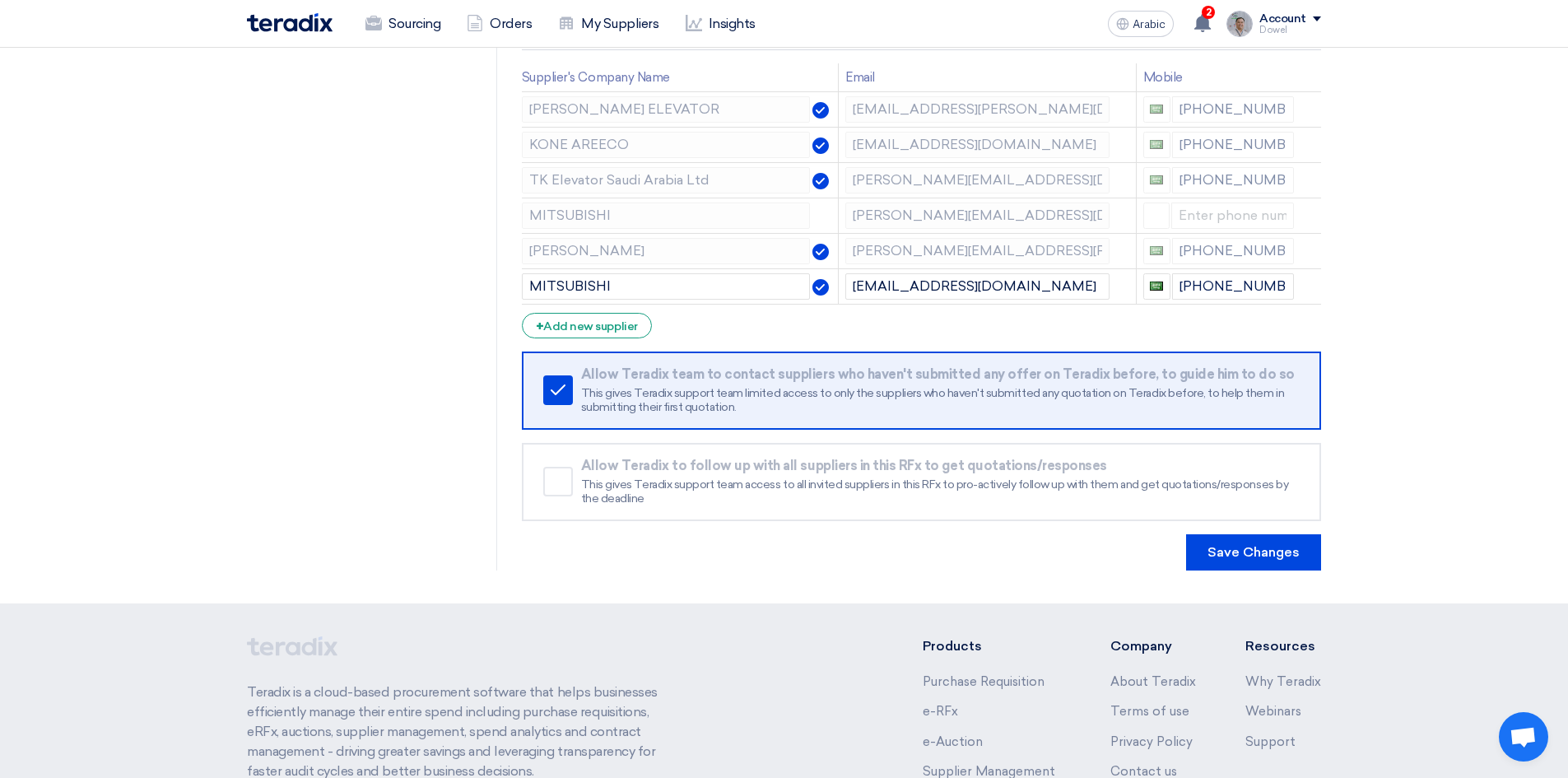
scroll to position [247, 0]
click at [1318, 215] on icon at bounding box center [1318, 214] width 28 height 28
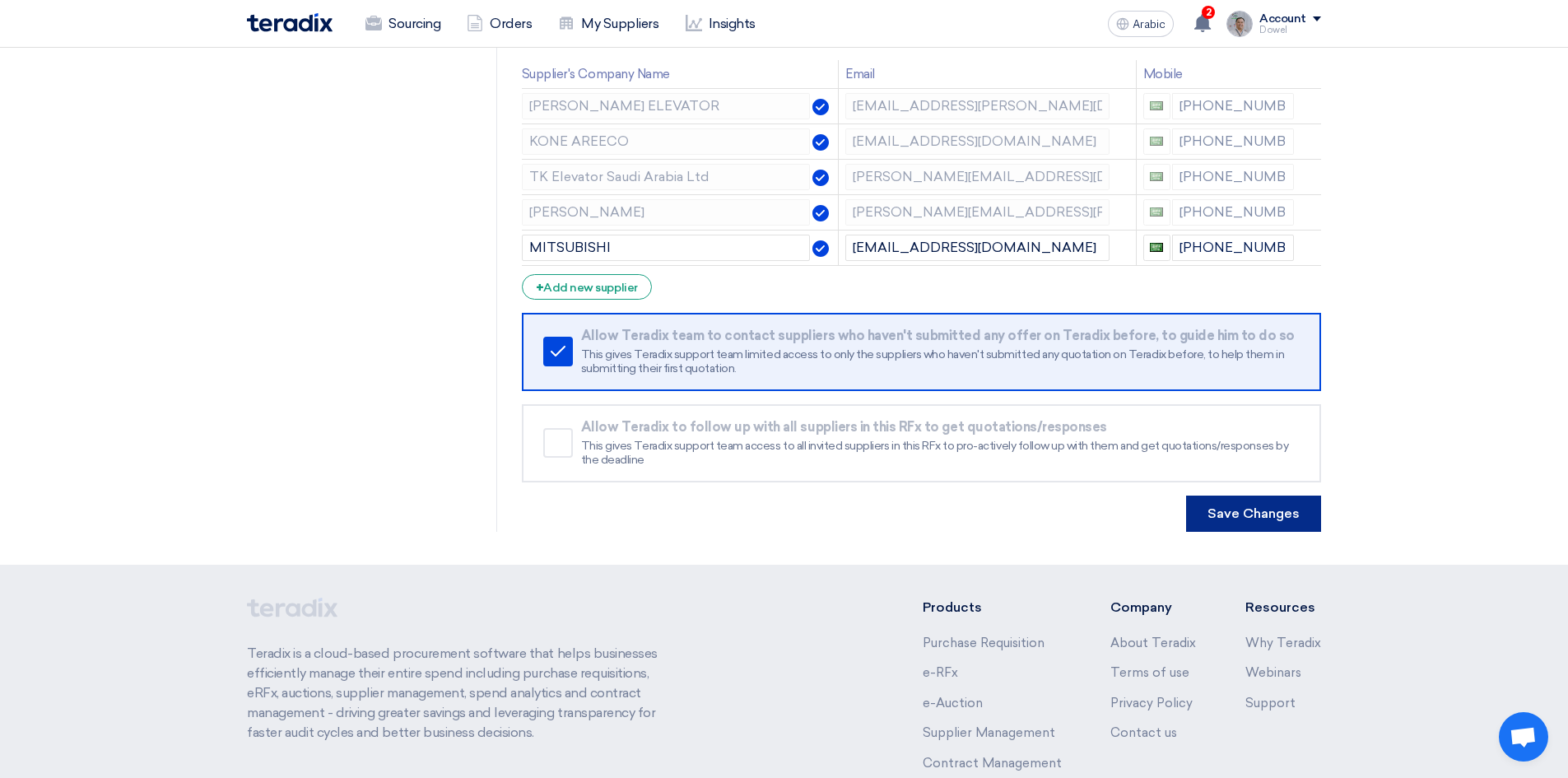
click at [1253, 513] on font "Save Changes" at bounding box center [1253, 513] width 93 height 16
